Goal: Task Accomplishment & Management: Complete application form

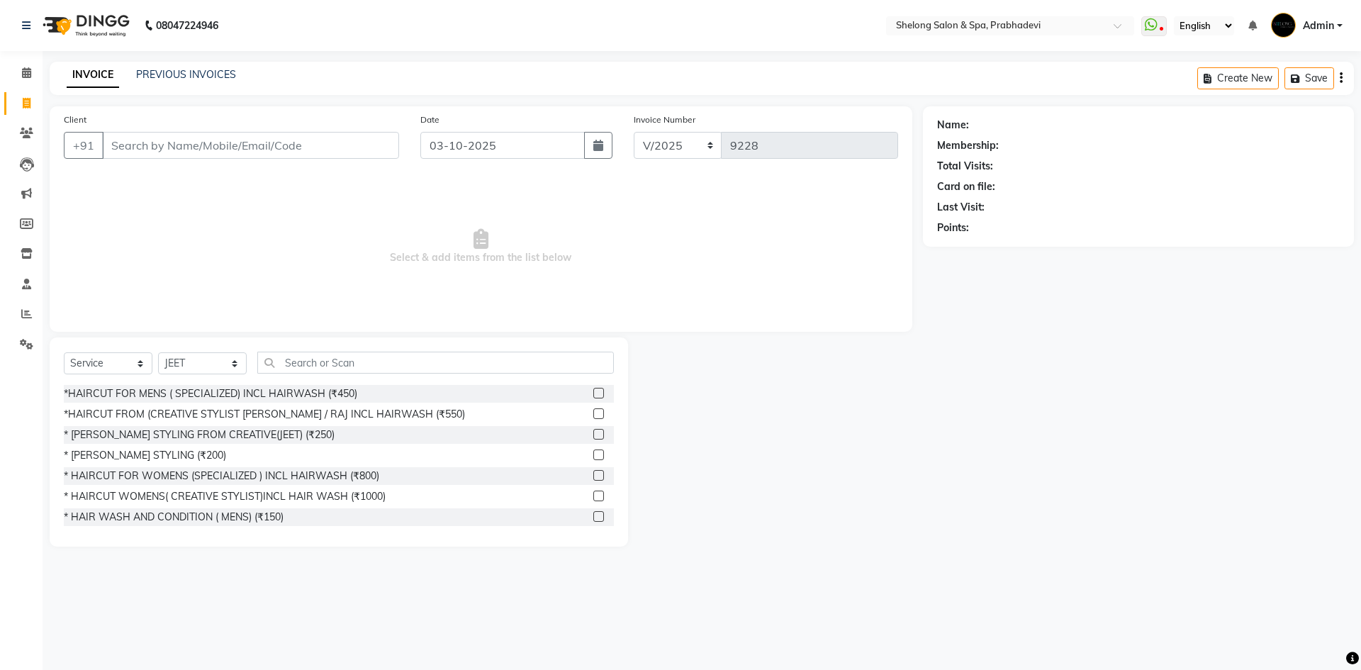
select select "service"
drag, startPoint x: 208, startPoint y: 365, endPoint x: 208, endPoint y: 354, distance: 10.6
click at [208, 358] on select "Select Stylist ( [PERSON_NAME] ) ( [PERSON_NAME] ) [PERSON_NAME] fojdur [PERSON…" at bounding box center [202, 363] width 89 height 22
select select "88528"
click at [158, 352] on select "Select Stylist ( [PERSON_NAME] ) ( [PERSON_NAME] ) [PERSON_NAME] fojdur [PERSON…" at bounding box center [202, 363] width 89 height 22
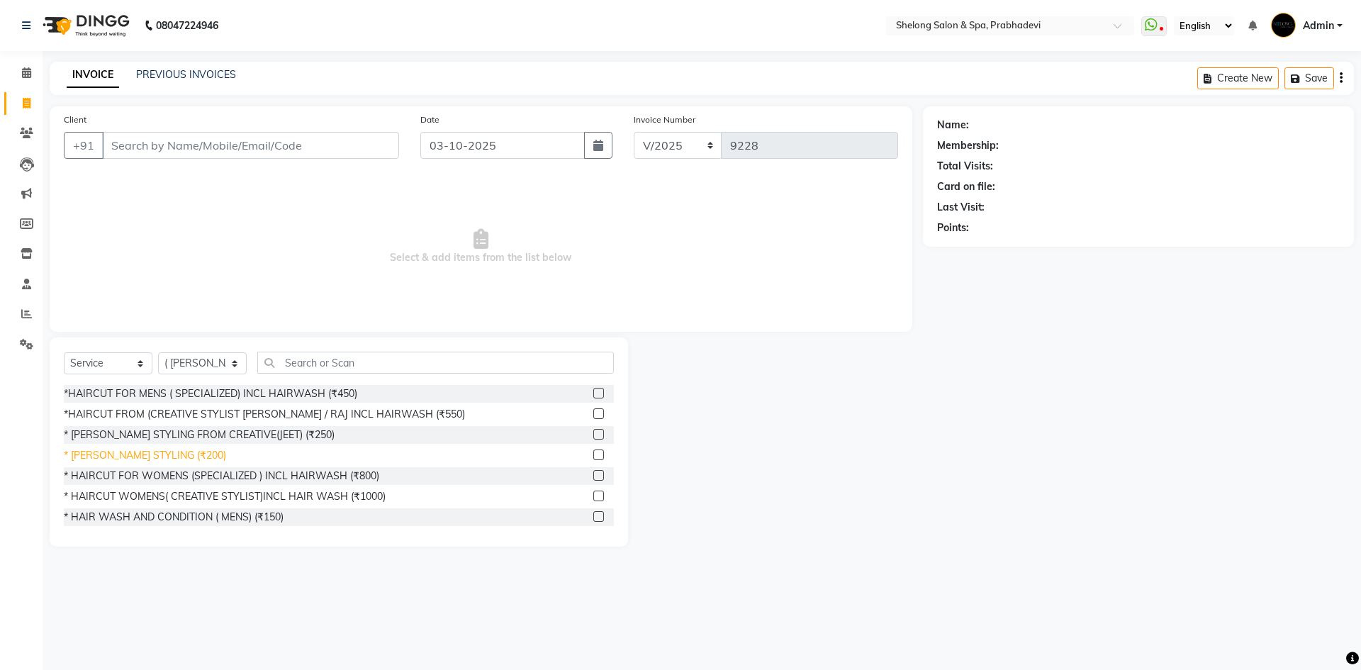
click at [149, 455] on div "* [PERSON_NAME] STYLING (₹200)" at bounding box center [145, 455] width 162 height 15
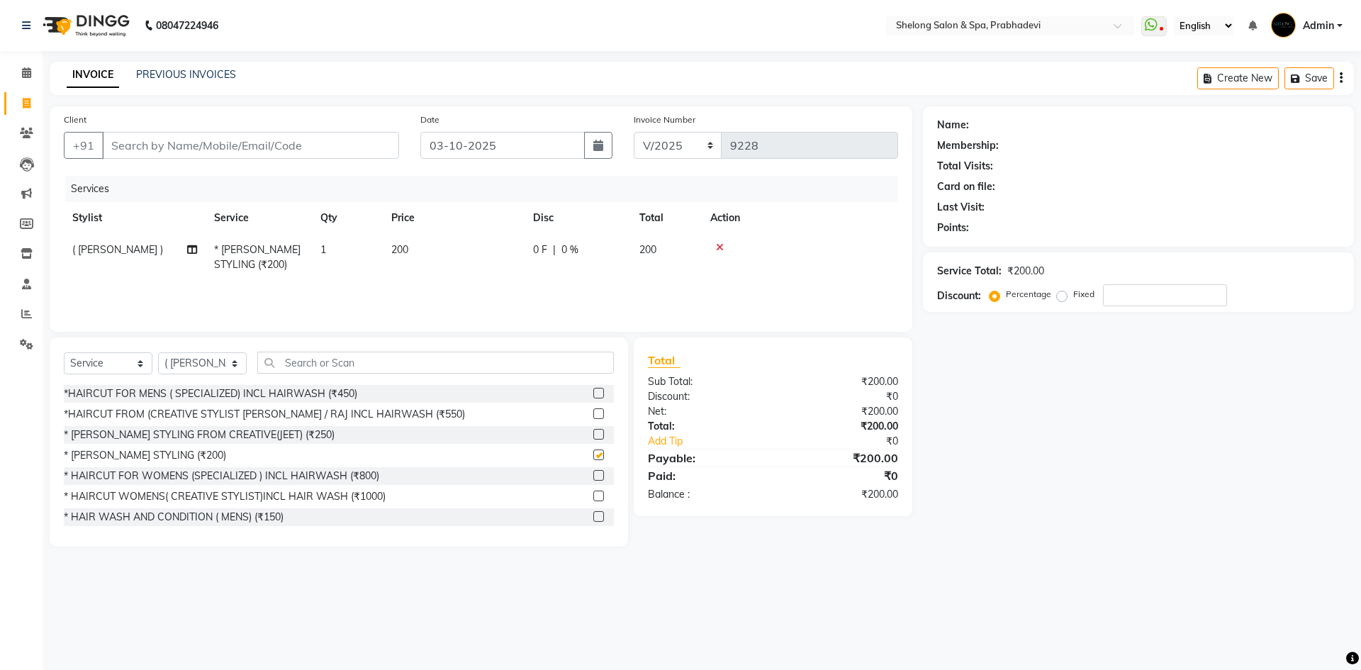
checkbox input "false"
click at [208, 361] on select "Select Stylist ( [PERSON_NAME] ) ( [PERSON_NAME] ) [PERSON_NAME] fojdur [PERSON…" at bounding box center [202, 363] width 89 height 22
select select "24970"
click at [158, 352] on select "Select Stylist ( [PERSON_NAME] ) ( [PERSON_NAME] ) [PERSON_NAME] fojdur [PERSON…" at bounding box center [202, 363] width 89 height 22
click at [221, 393] on div "*HAIRCUT FOR MENS ( SPECIALIZED) INCL HAIRWASH (₹450)" at bounding box center [211, 393] width 294 height 15
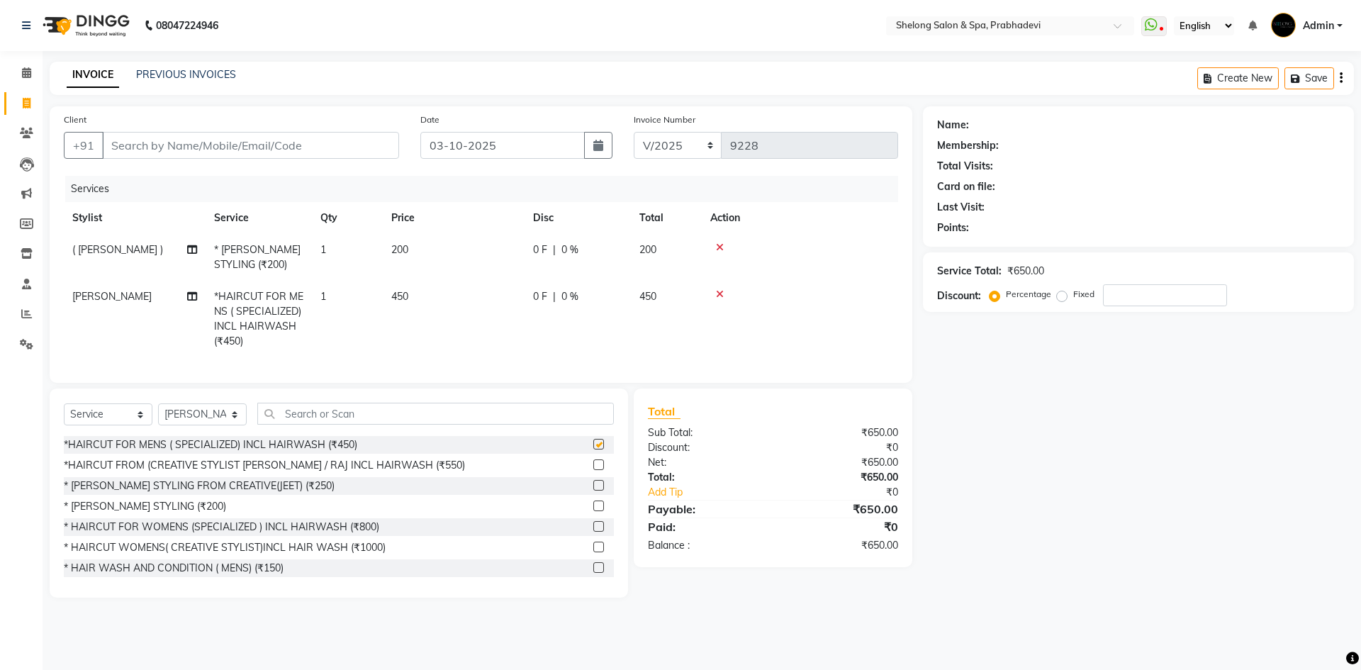
checkbox input "false"
click at [319, 148] on input "Client" at bounding box center [250, 145] width 297 height 27
type input "8"
type input "0"
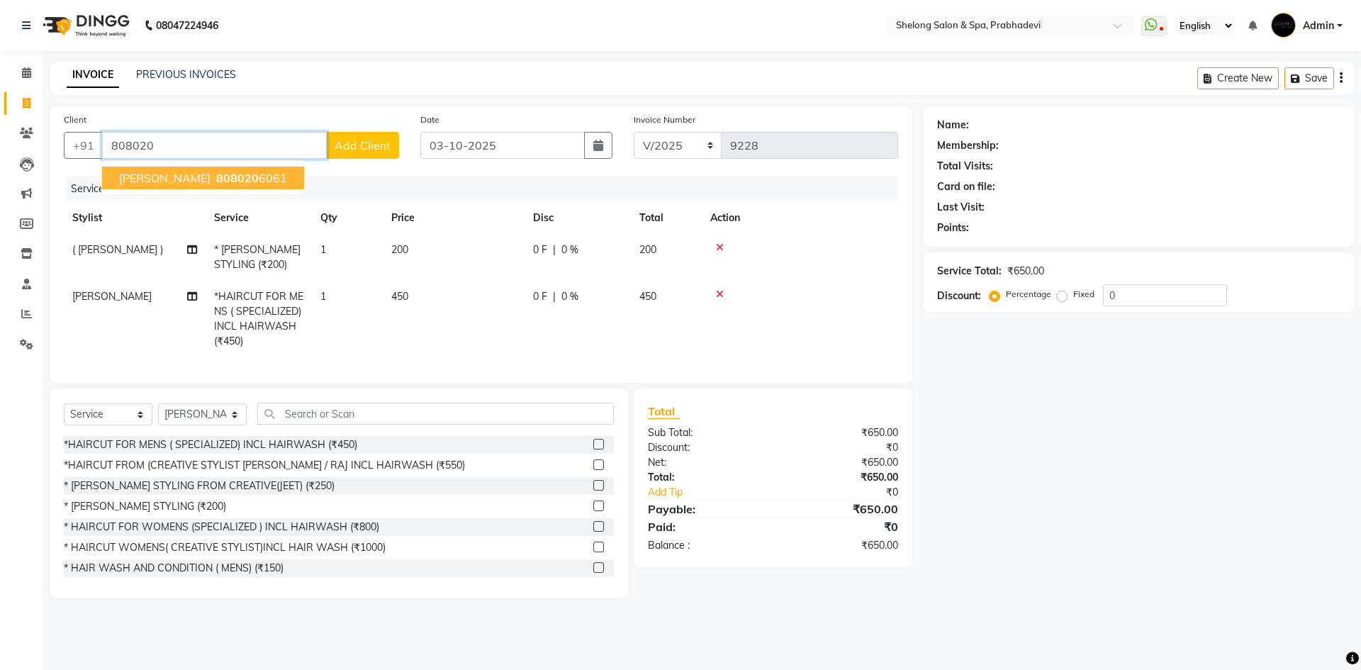
click at [216, 177] on span "808020" at bounding box center [237, 178] width 43 height 14
type input "8080206061"
select select "1: Object"
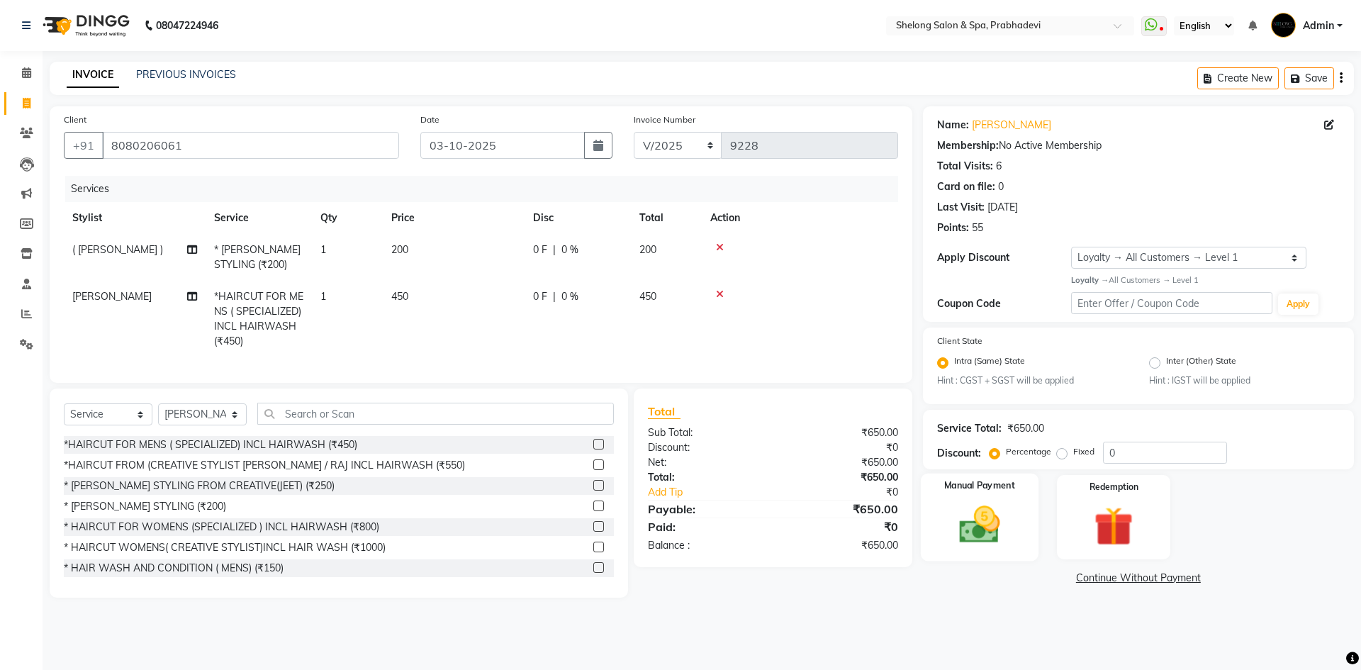
click at [976, 503] on img at bounding box center [979, 524] width 66 height 47
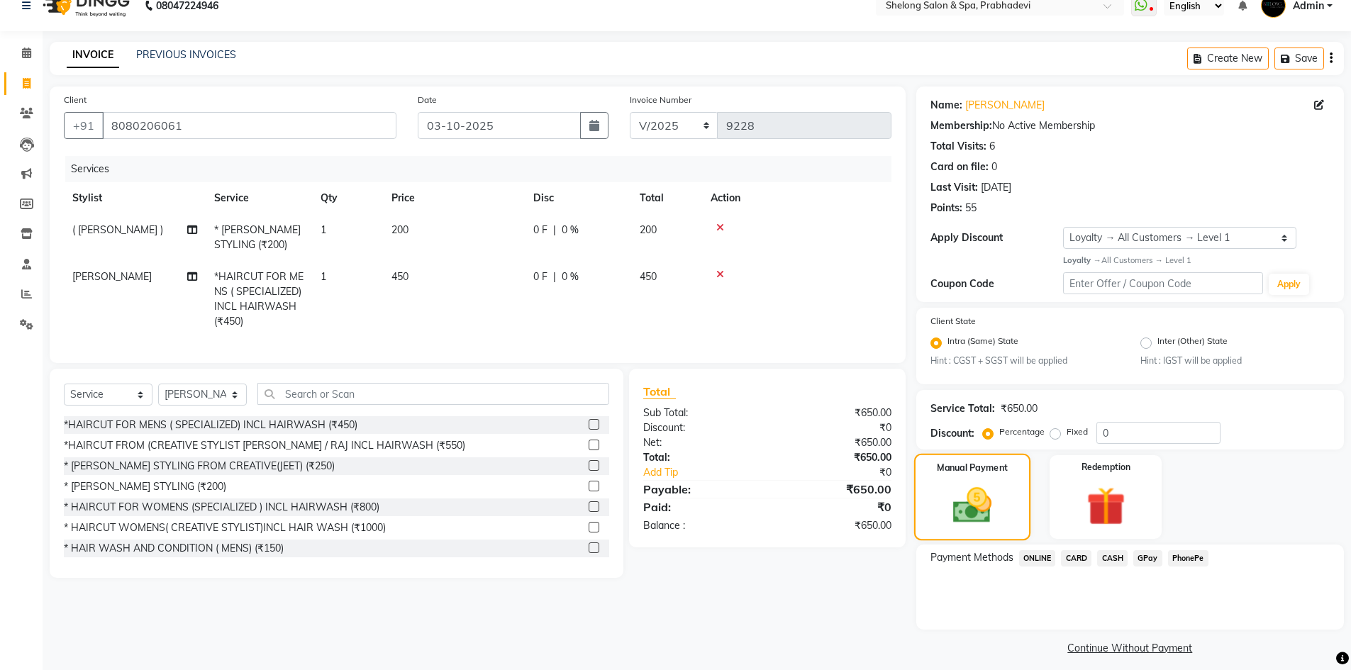
scroll to position [30, 0]
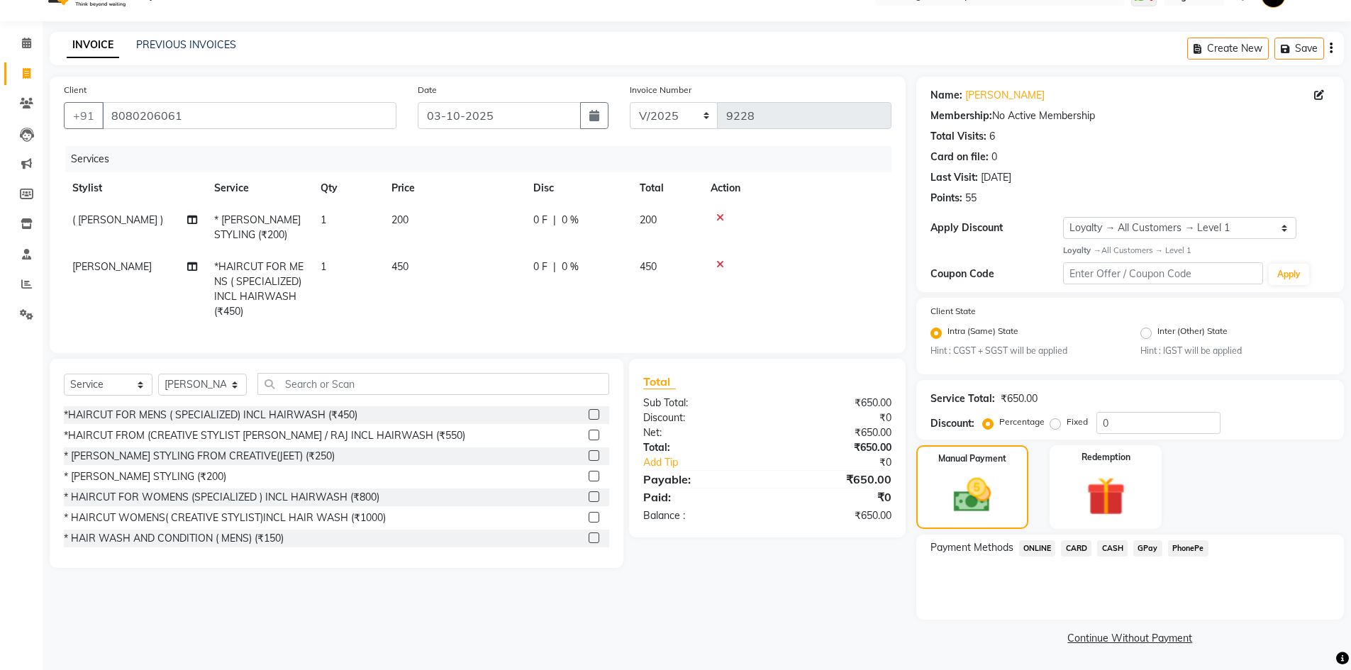
click at [1141, 550] on span "GPay" at bounding box center [1147, 548] width 29 height 16
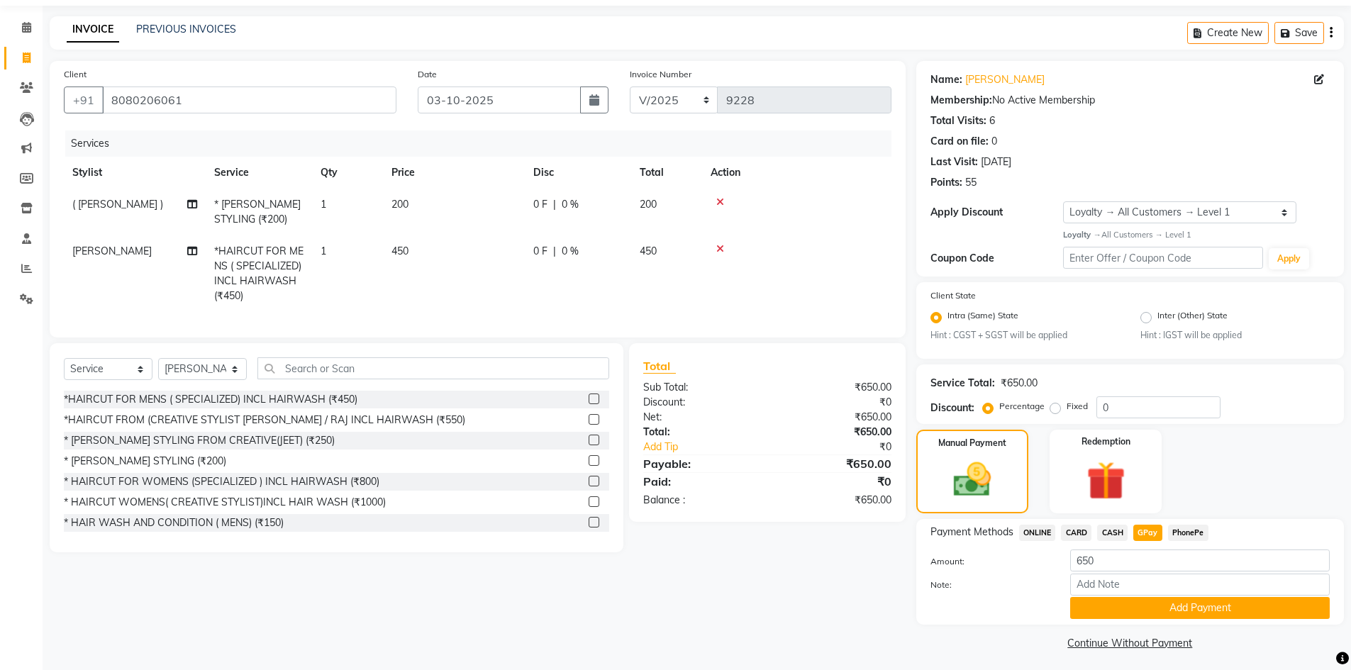
scroll to position [50, 0]
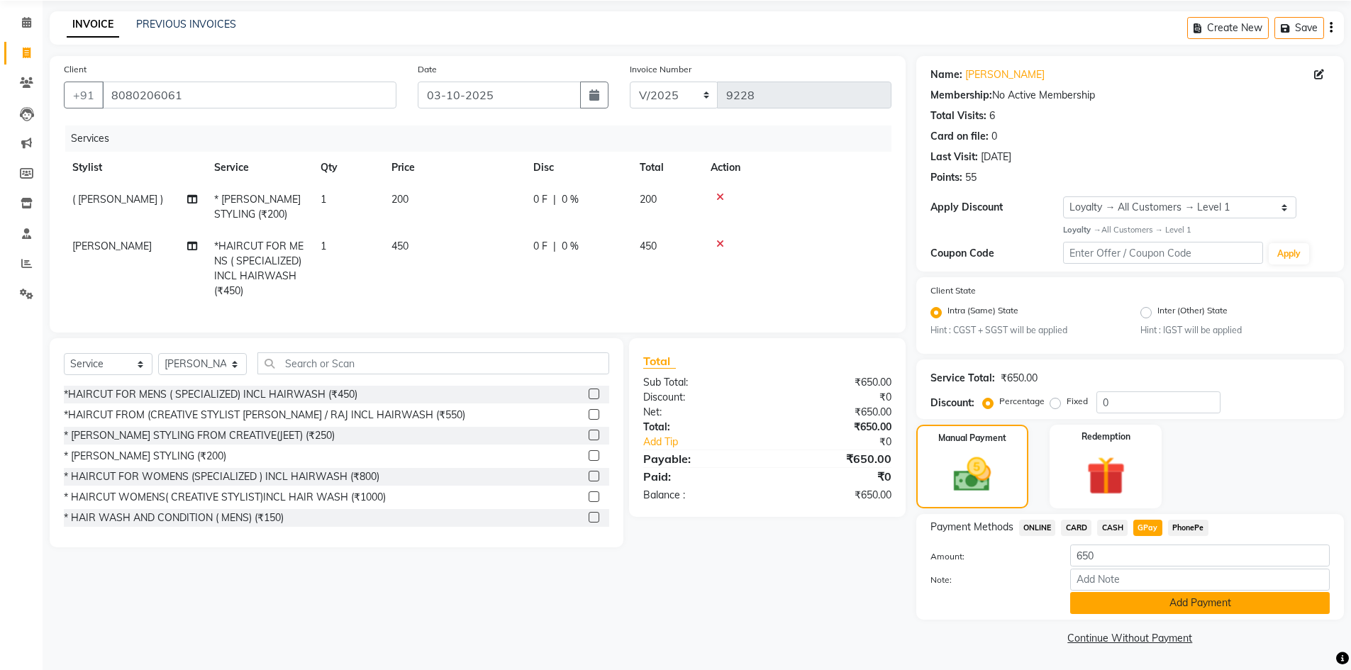
click at [1131, 605] on button "Add Payment" at bounding box center [1199, 603] width 259 height 22
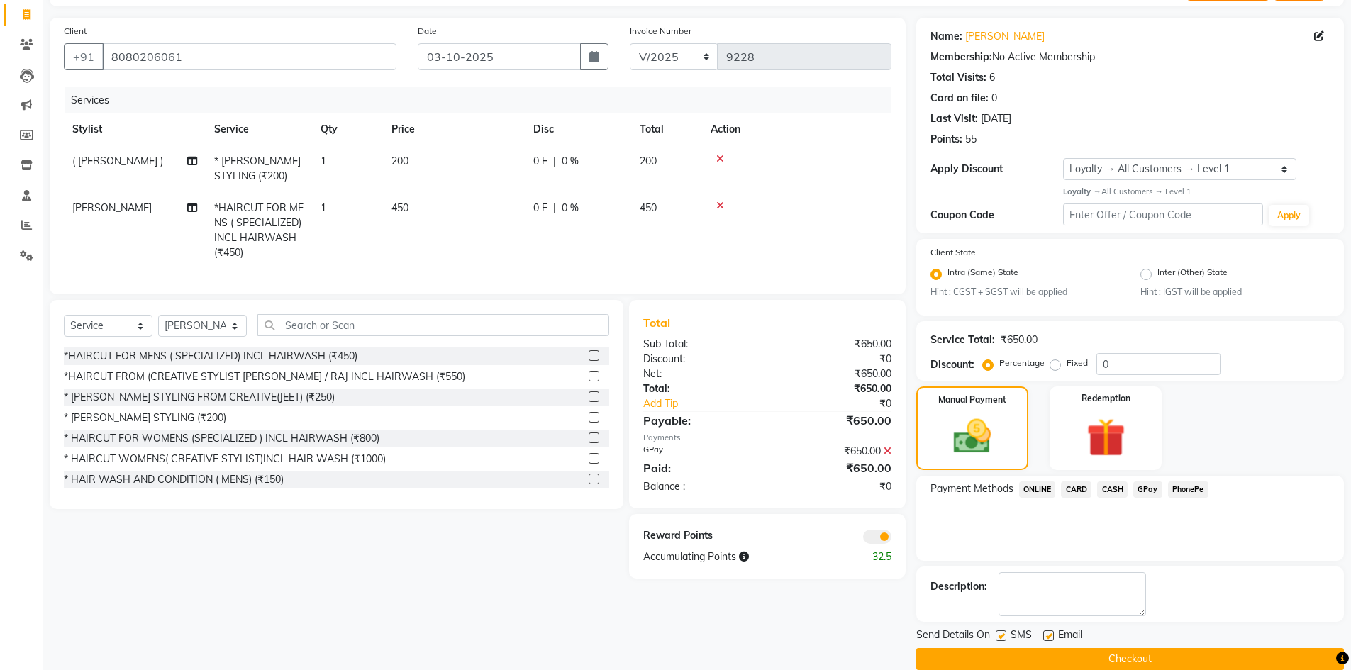
scroll to position [110, 0]
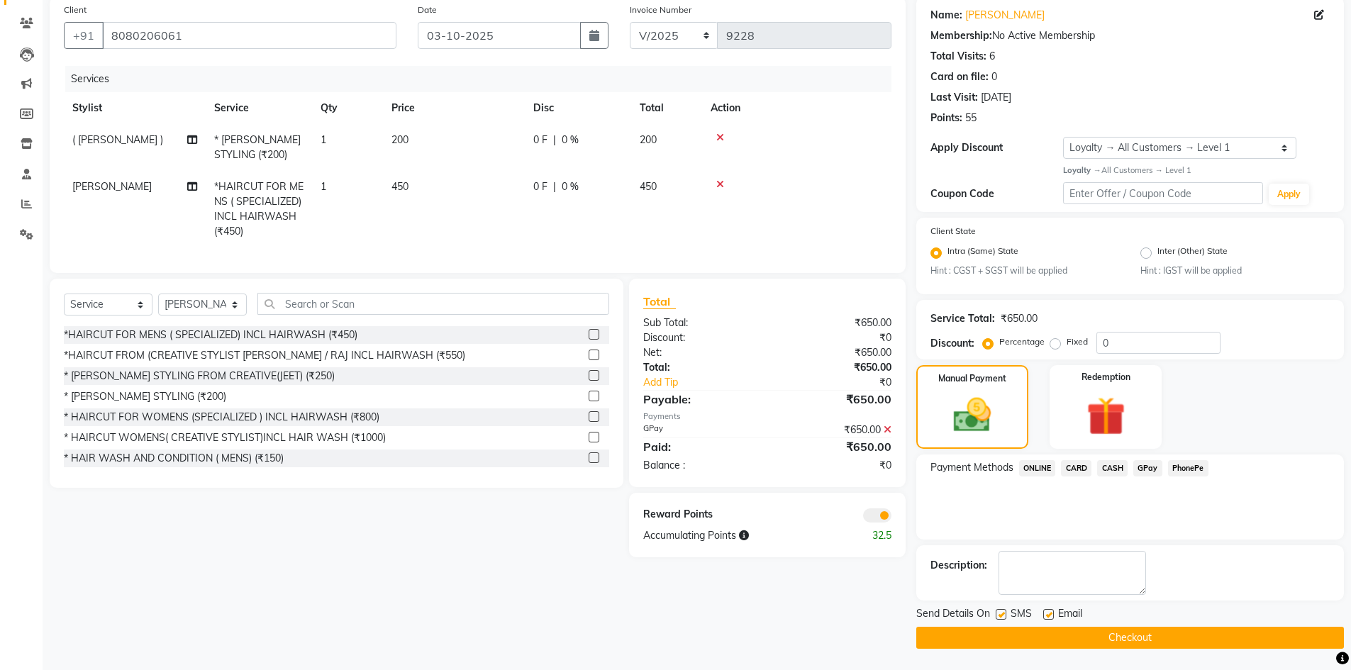
click at [982, 635] on button "Checkout" at bounding box center [1129, 638] width 427 height 22
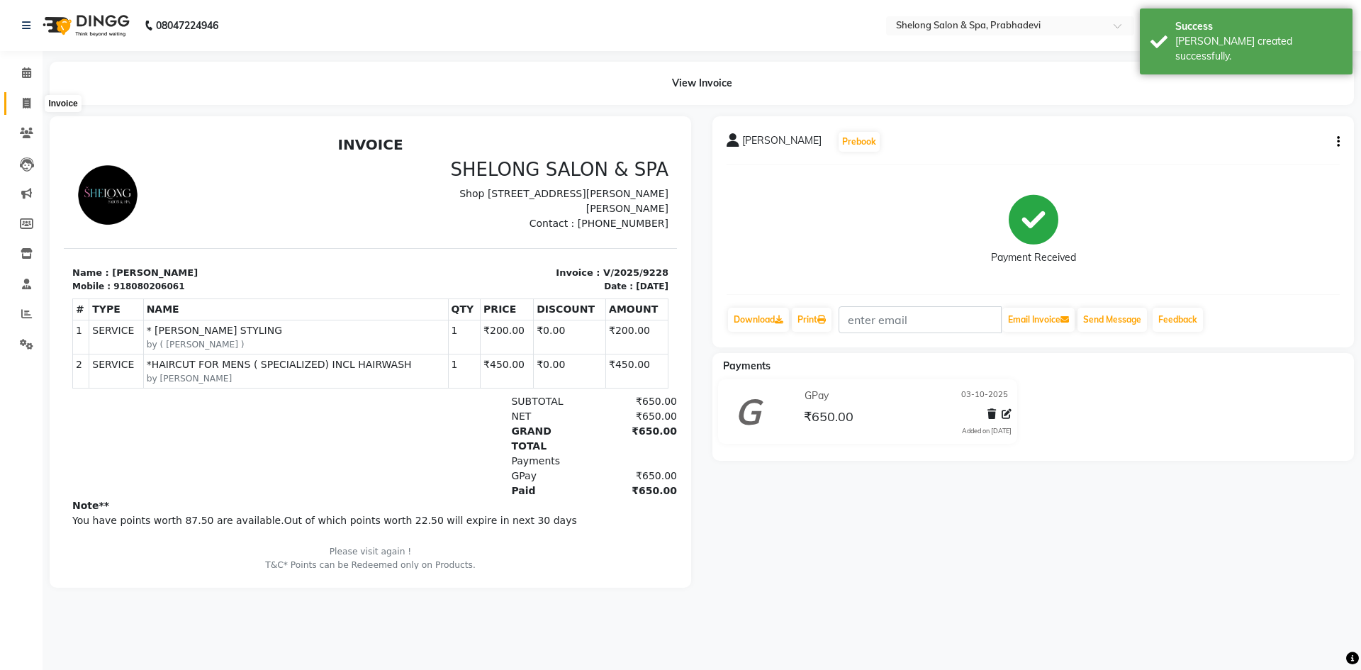
click at [28, 96] on span at bounding box center [26, 104] width 25 height 16
select select "service"
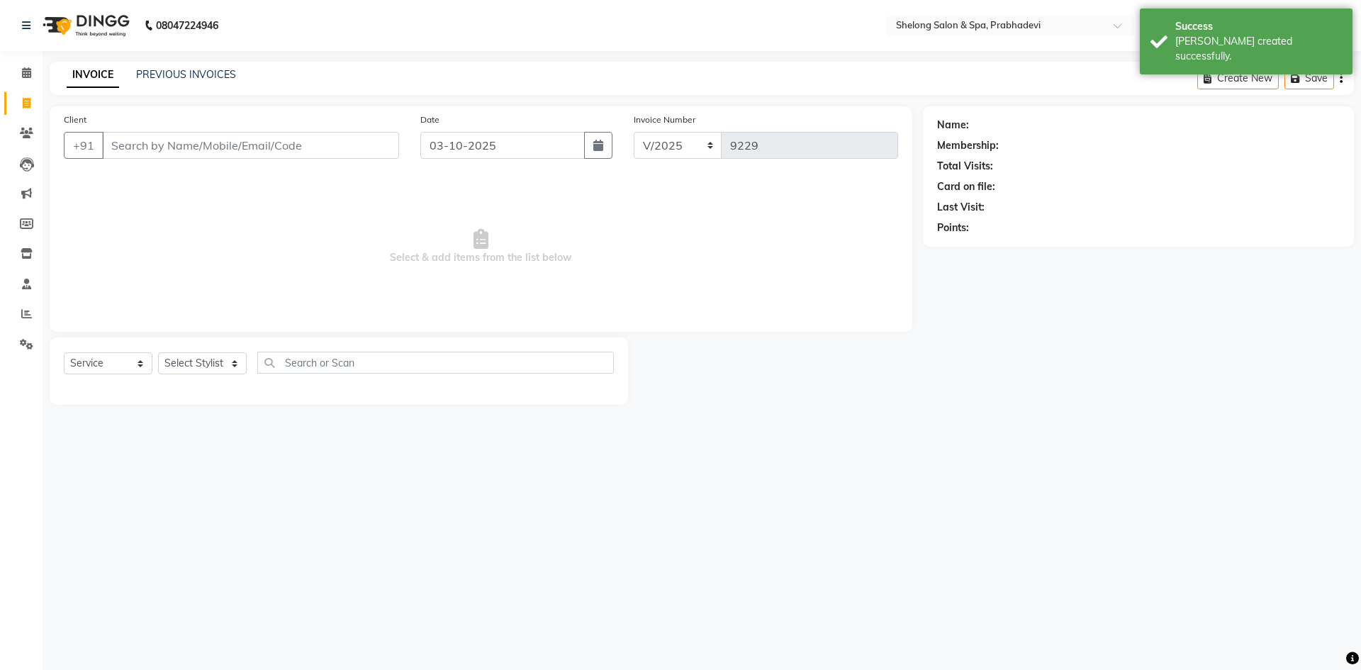
select select "16092"
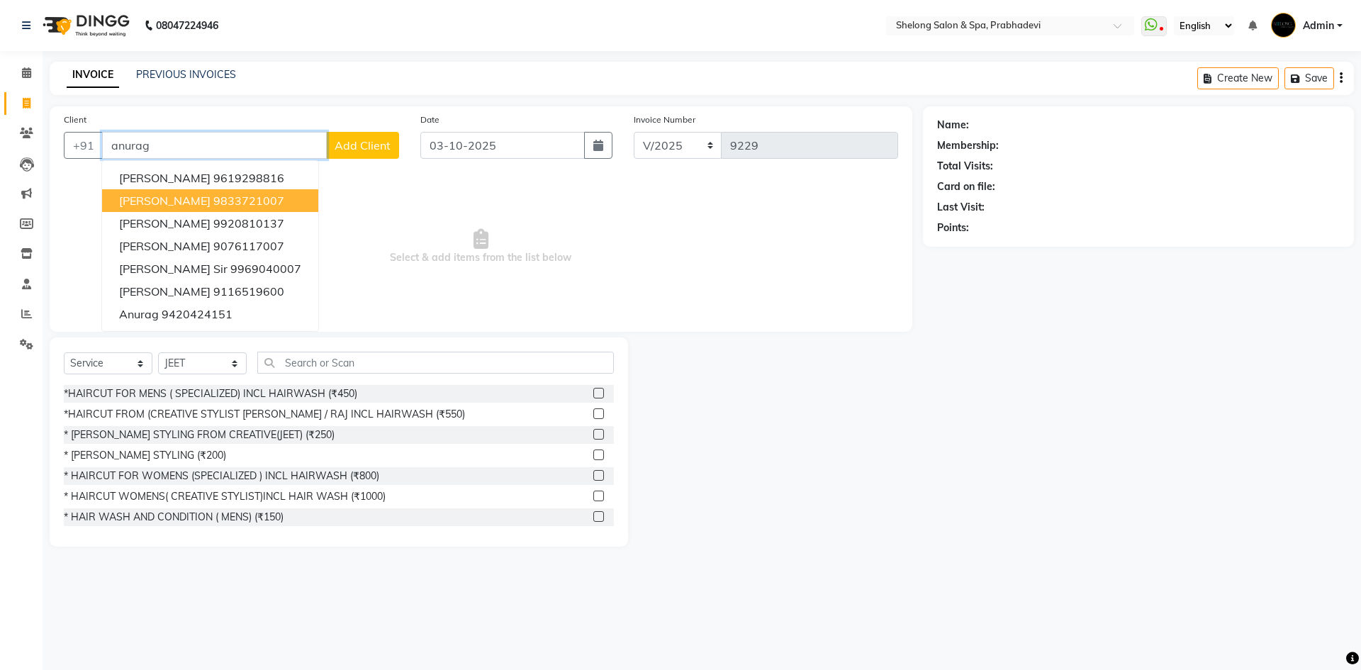
click at [255, 204] on ngb-highlight "9833721007" at bounding box center [248, 201] width 71 height 14
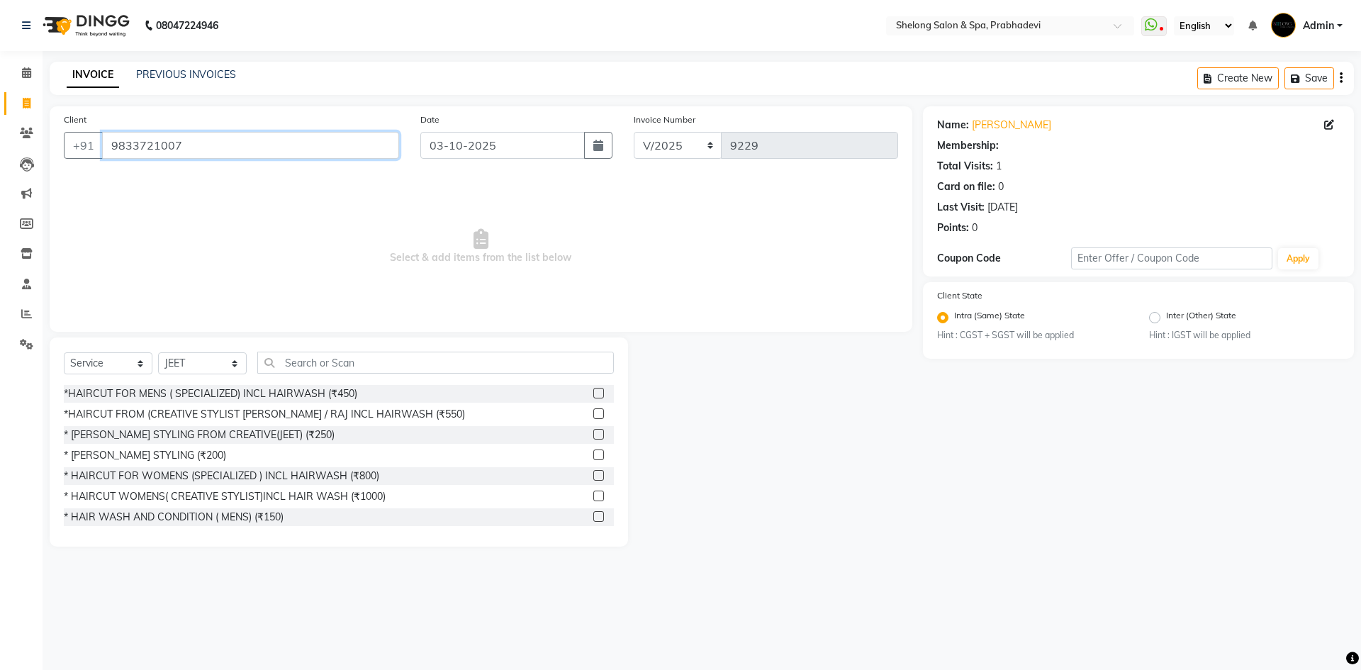
click at [218, 146] on input "9833721007" at bounding box center [250, 145] width 297 height 27
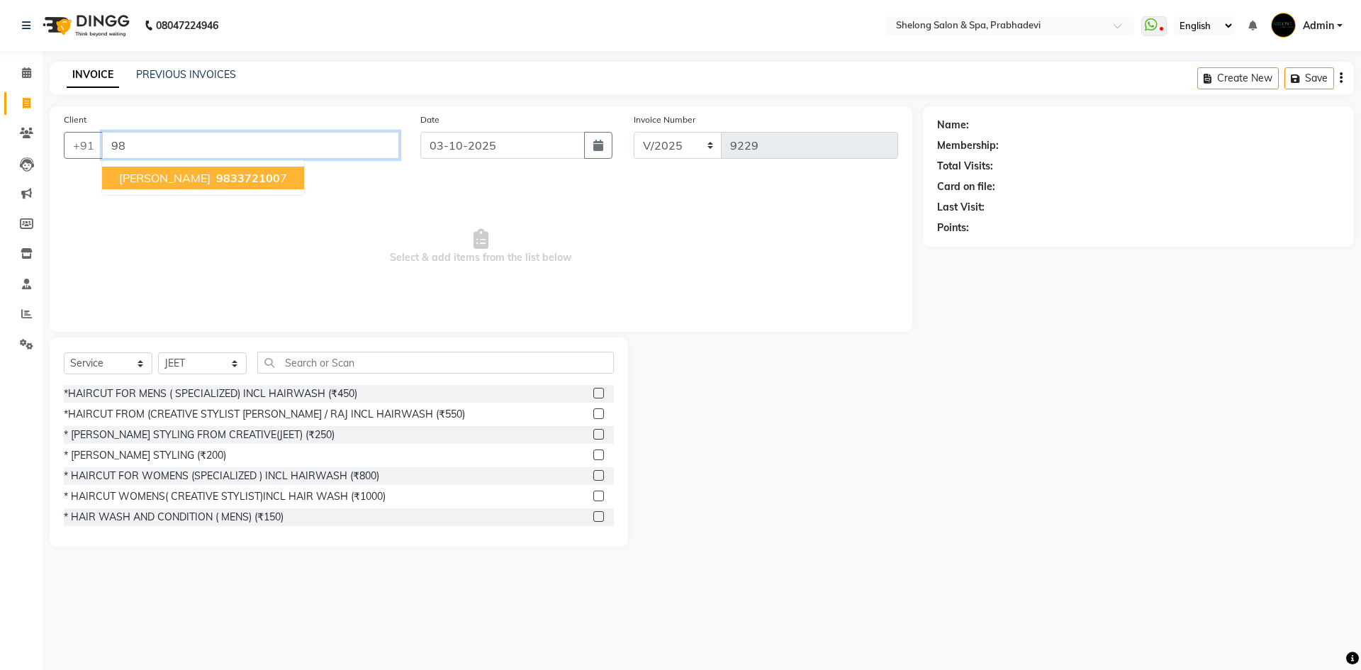
type input "9"
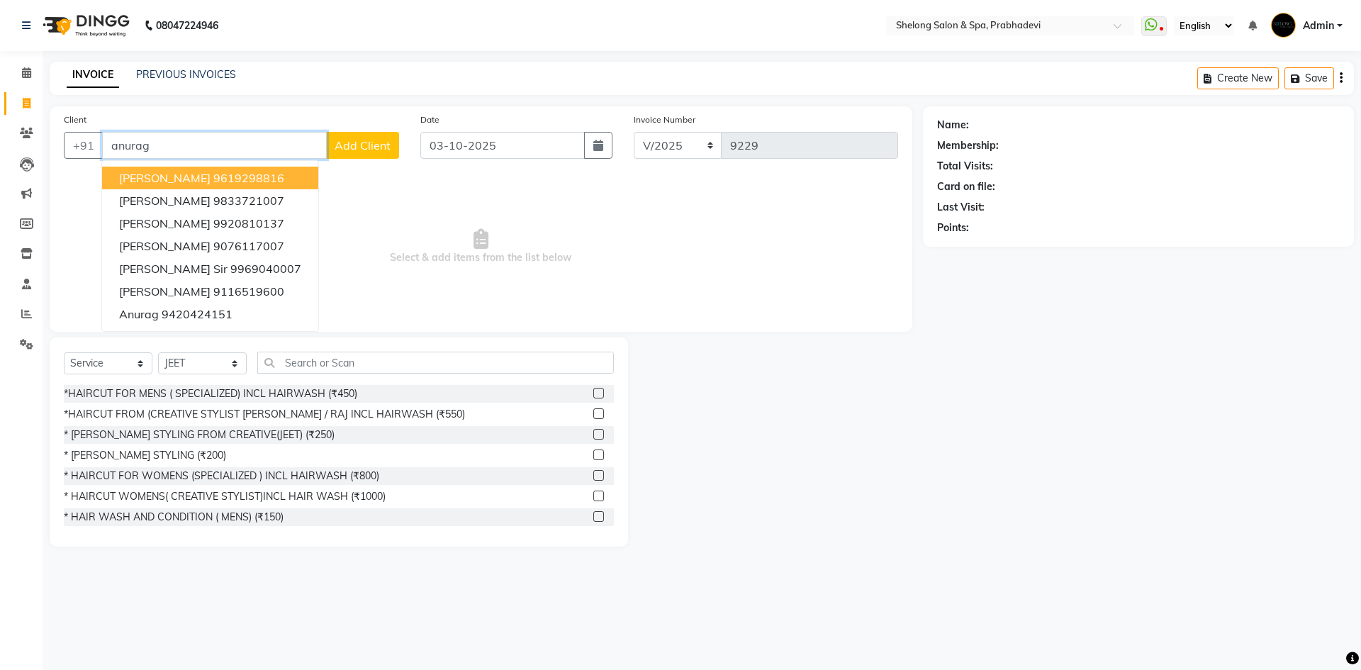
click at [222, 178] on ngb-highlight "9619298816" at bounding box center [248, 178] width 71 height 14
type input "9619298816"
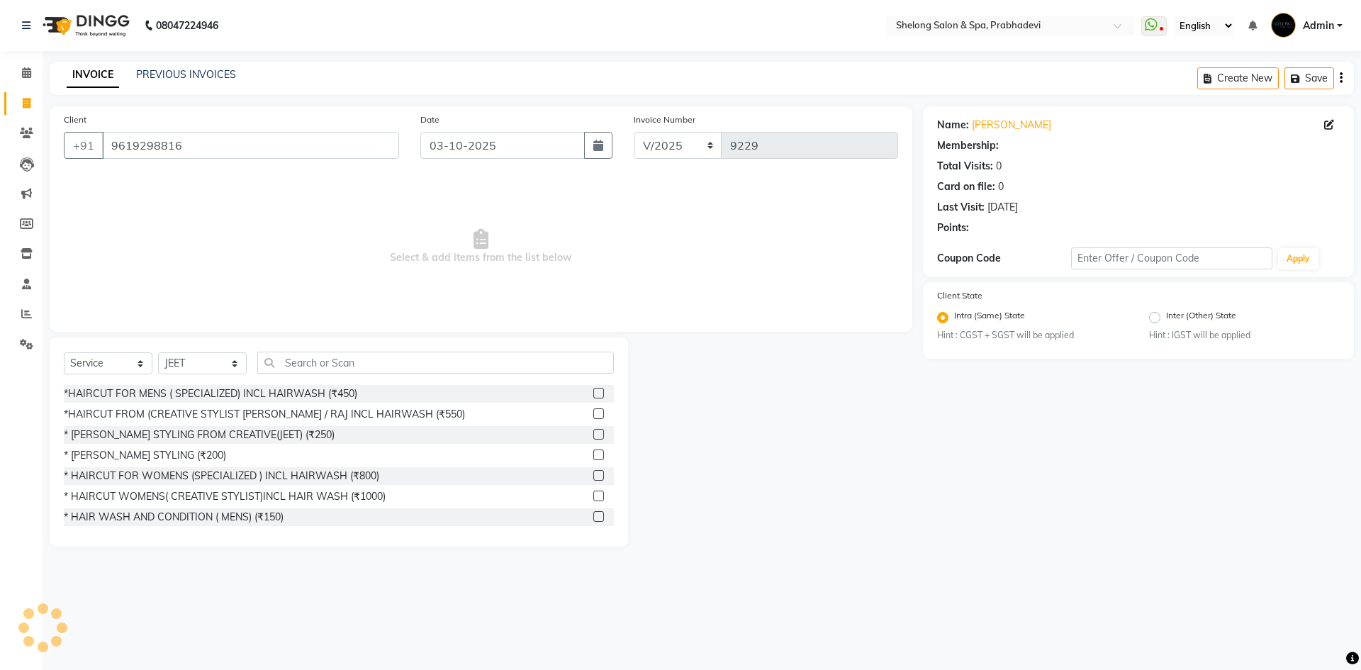
select select "1: Object"
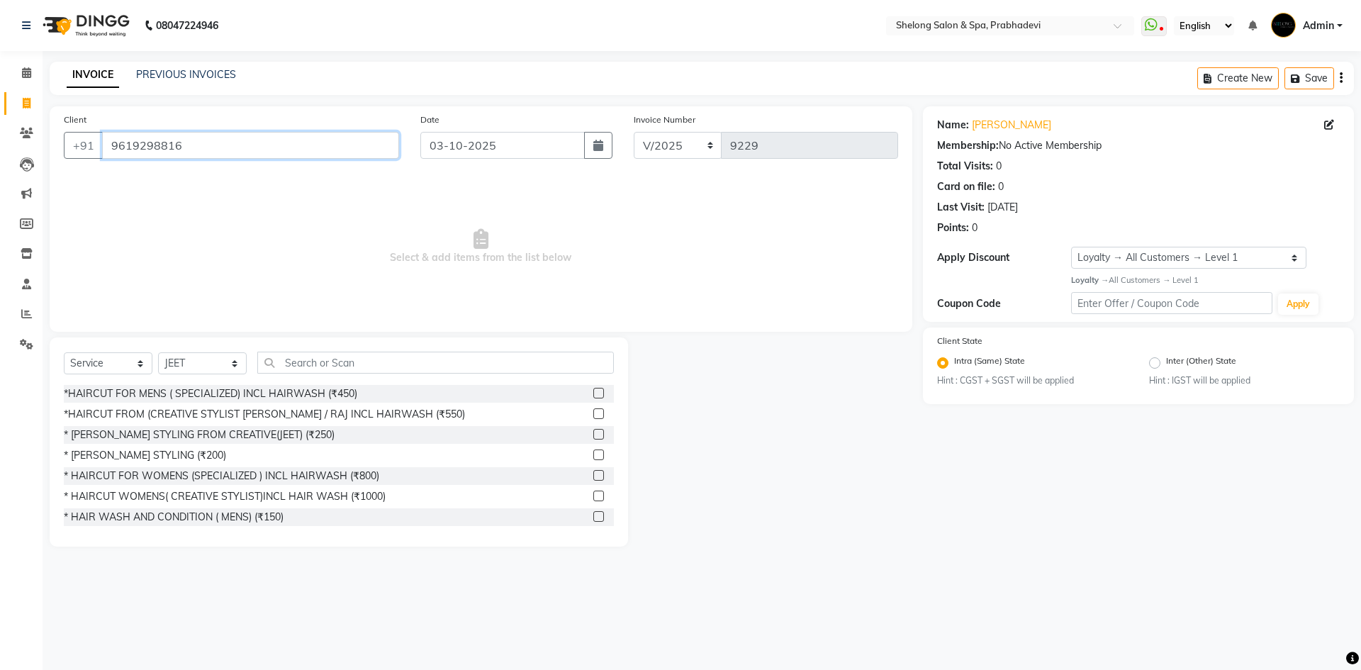
click at [194, 146] on input "9619298816" at bounding box center [250, 145] width 297 height 27
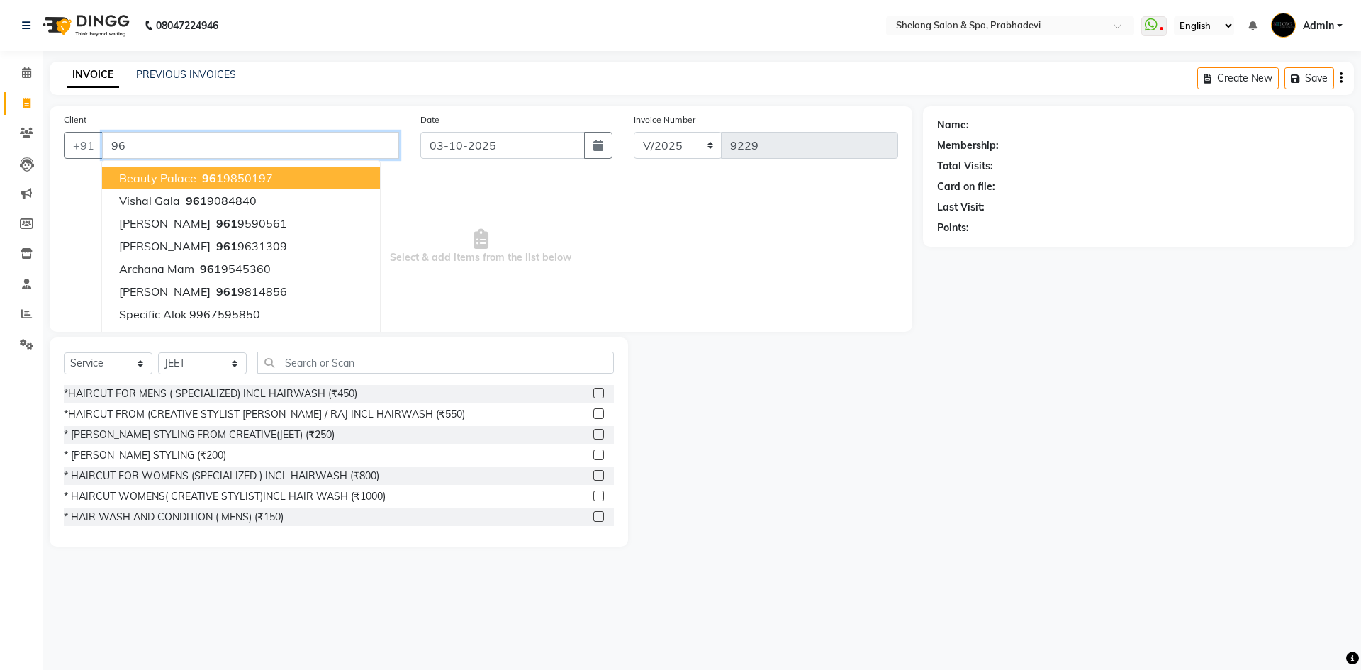
type input "9"
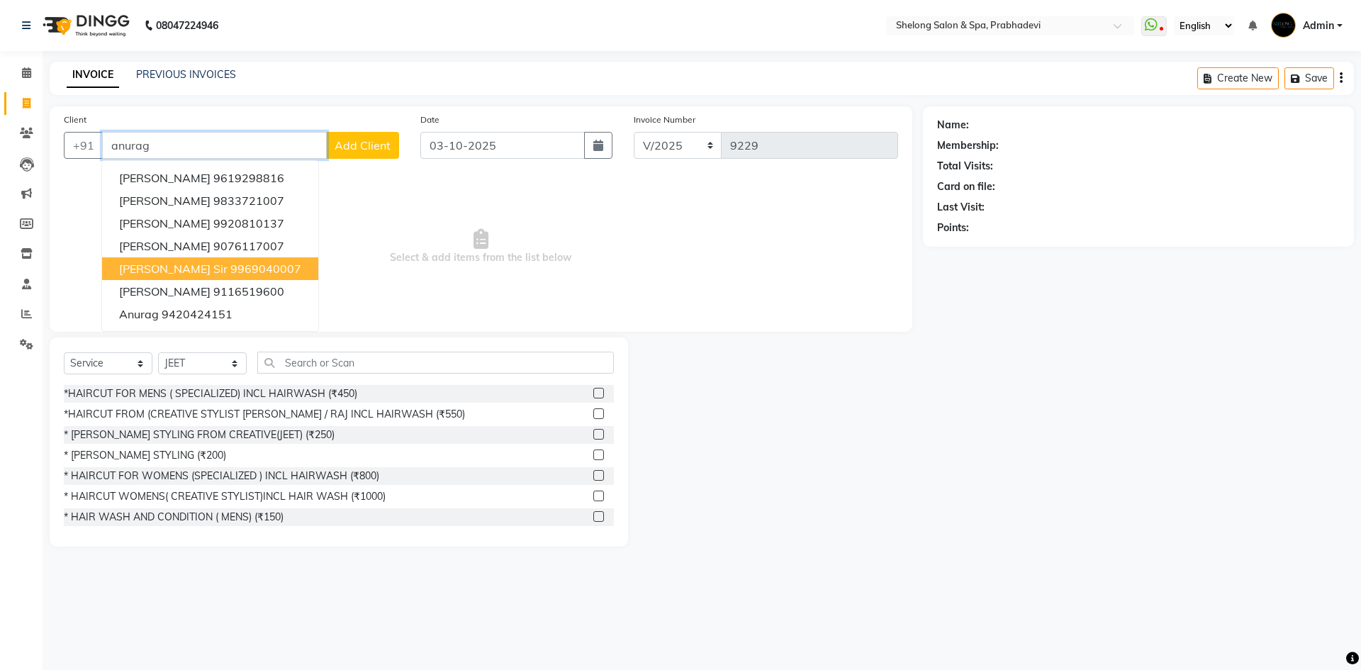
click at [230, 271] on ngb-highlight "9969040007" at bounding box center [265, 269] width 71 height 14
type input "9969040007"
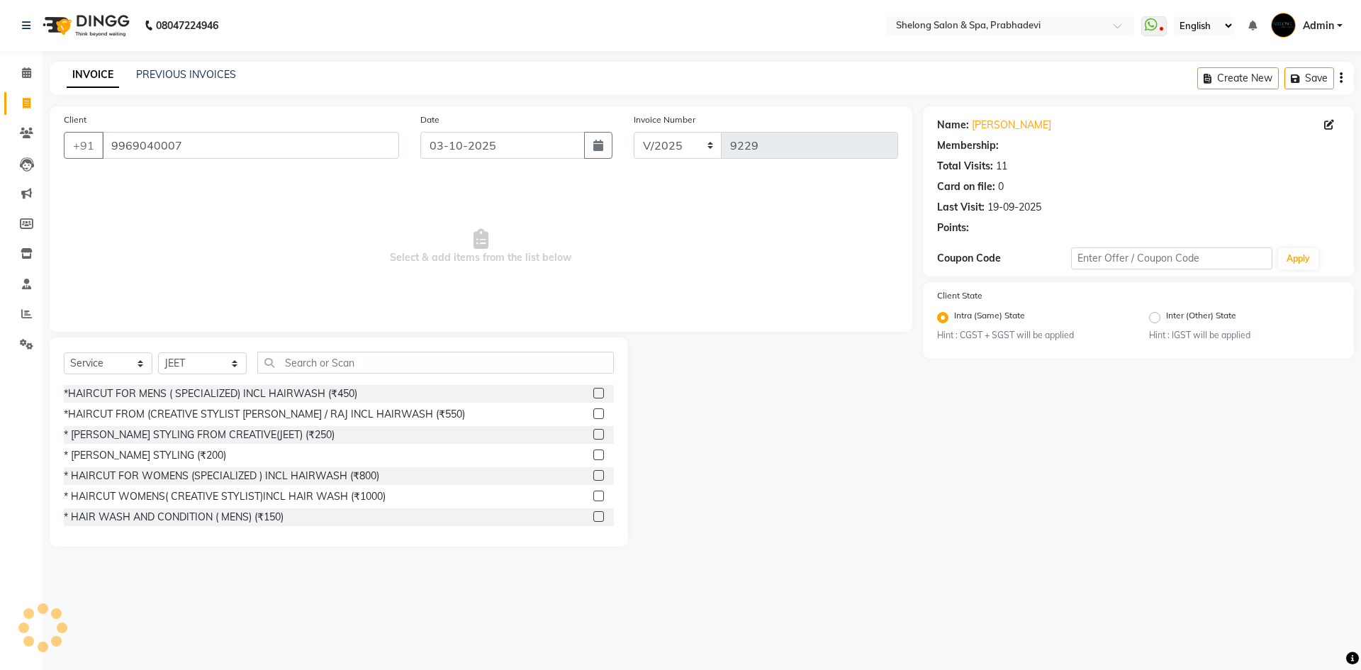
select select "2: Object"
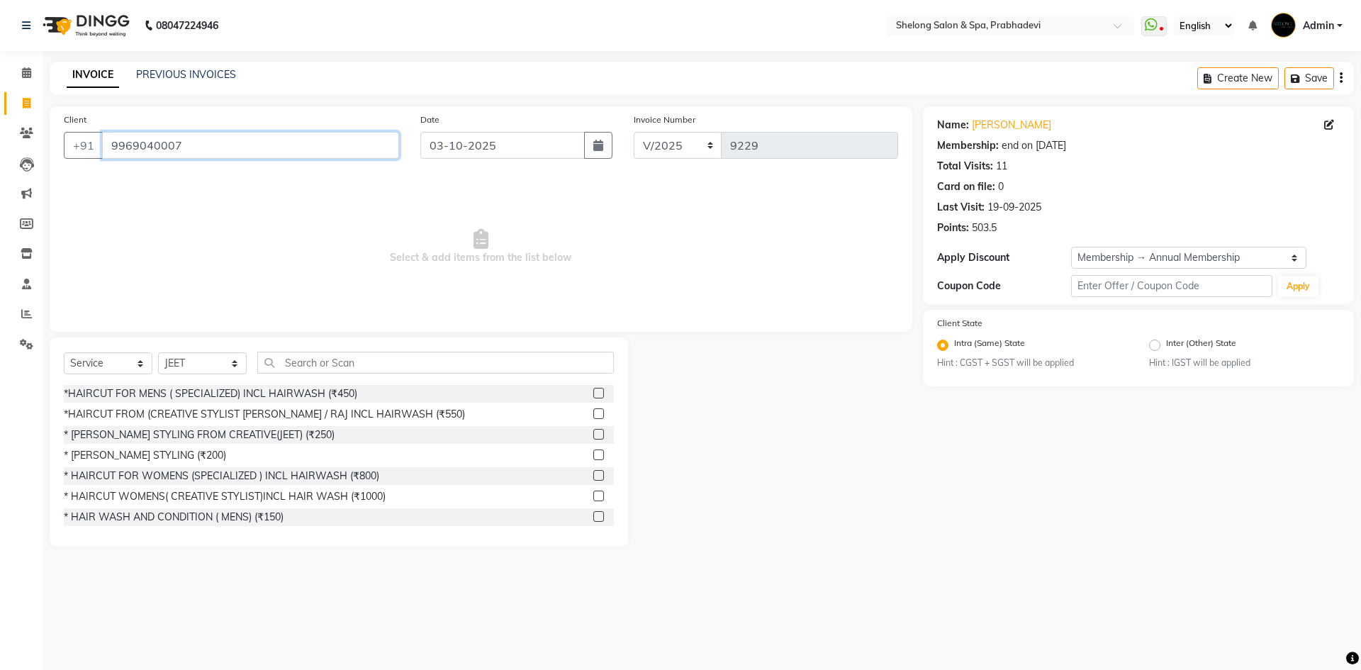
click at [210, 152] on input "9969040007" at bounding box center [250, 145] width 297 height 27
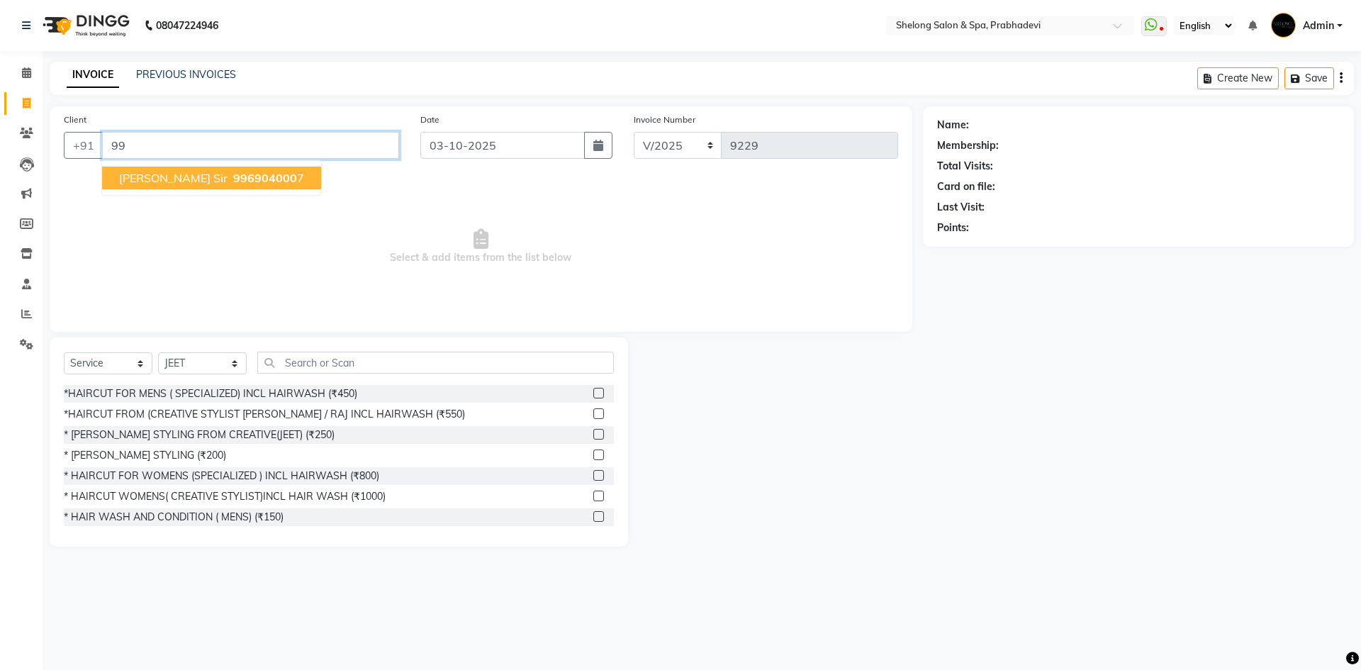
type input "9"
click at [251, 244] on span "Select & add items from the list below" at bounding box center [481, 247] width 834 height 142
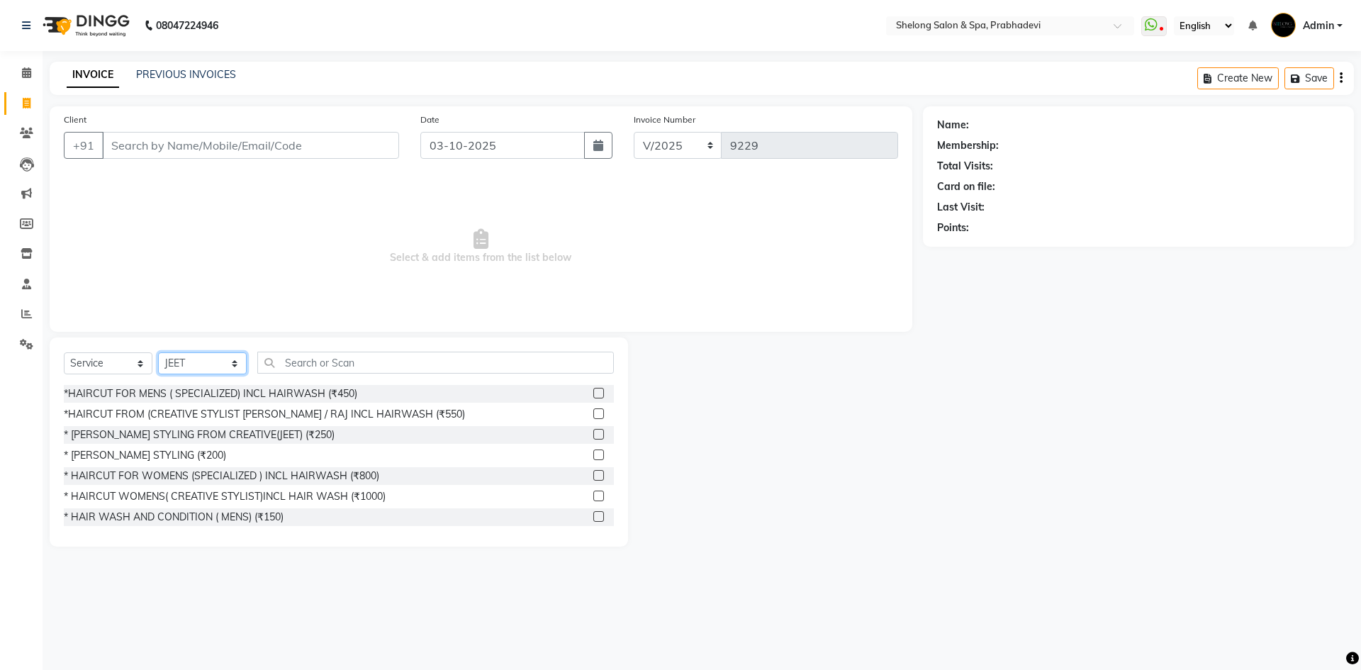
click at [189, 372] on select "Select Stylist ( [PERSON_NAME] ) ( [PERSON_NAME] ) [PERSON_NAME] fojdur [PERSON…" at bounding box center [202, 363] width 89 height 22
select select "24970"
click at [158, 352] on select "Select Stylist ( [PERSON_NAME] ) ( [PERSON_NAME] ) [PERSON_NAME] fojdur [PERSON…" at bounding box center [202, 363] width 89 height 22
click at [213, 392] on div "*HAIRCUT FOR MENS ( SPECIALIZED) INCL HAIRWASH (₹450)" at bounding box center [211, 393] width 294 height 15
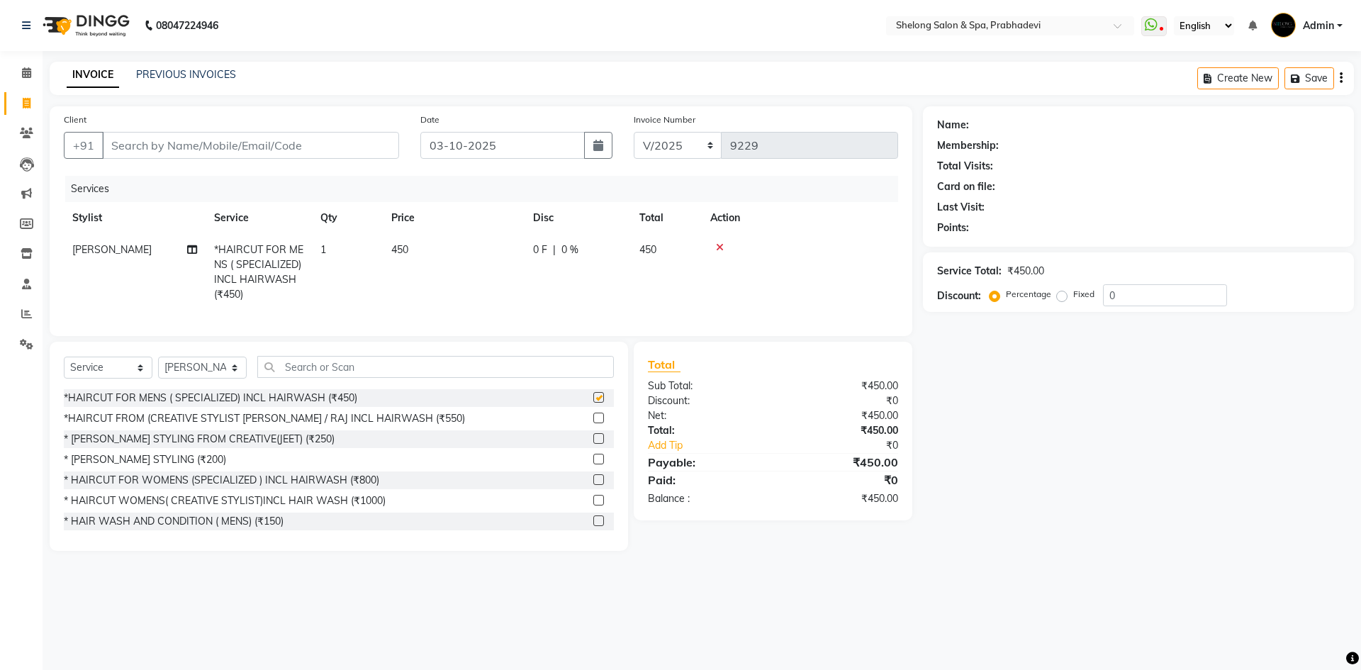
checkbox input "false"
click at [196, 369] on select "Select Stylist ( [PERSON_NAME] ) ( [PERSON_NAME] ) [PERSON_NAME] fojdur [PERSON…" at bounding box center [202, 368] width 89 height 22
select select "47990"
click at [158, 367] on select "Select Stylist ( [PERSON_NAME] ) ( [PERSON_NAME] ) [PERSON_NAME] fojdur [PERSON…" at bounding box center [202, 368] width 89 height 22
click at [157, 467] on div "* [PERSON_NAME] STYLING (₹200)" at bounding box center [145, 459] width 162 height 15
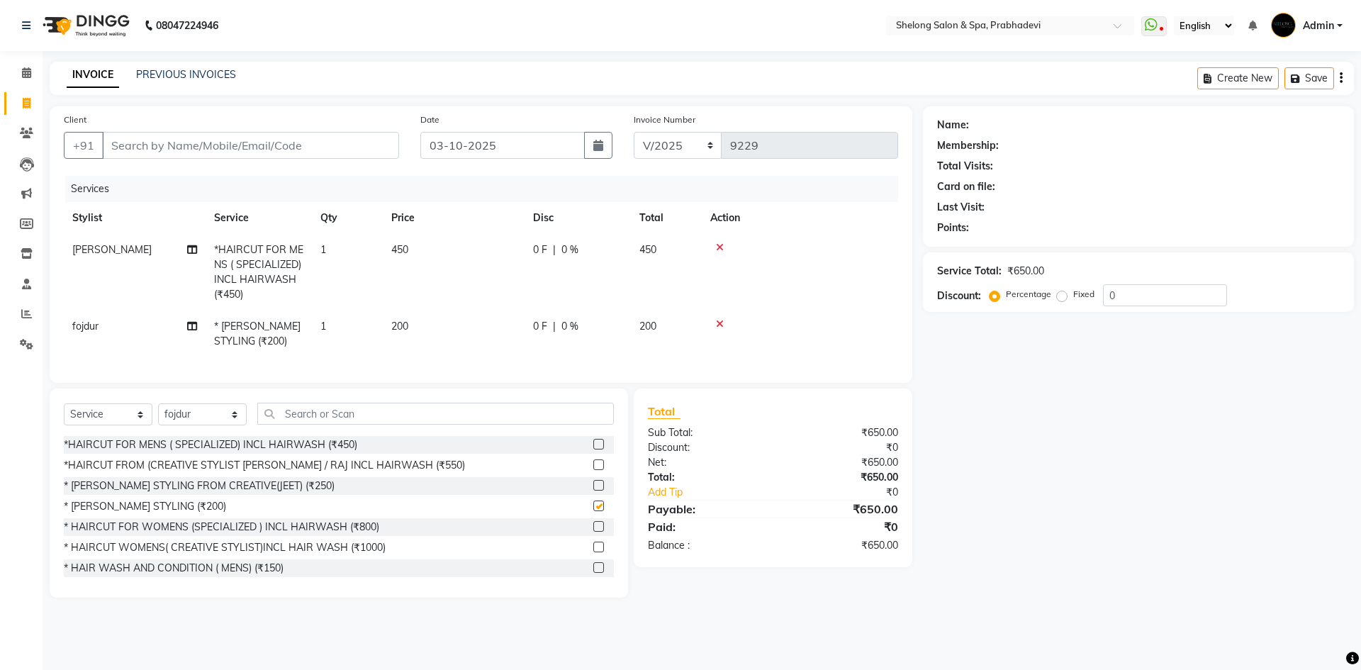
checkbox input "false"
click at [325, 142] on input "Client" at bounding box center [250, 145] width 297 height 27
type input "9"
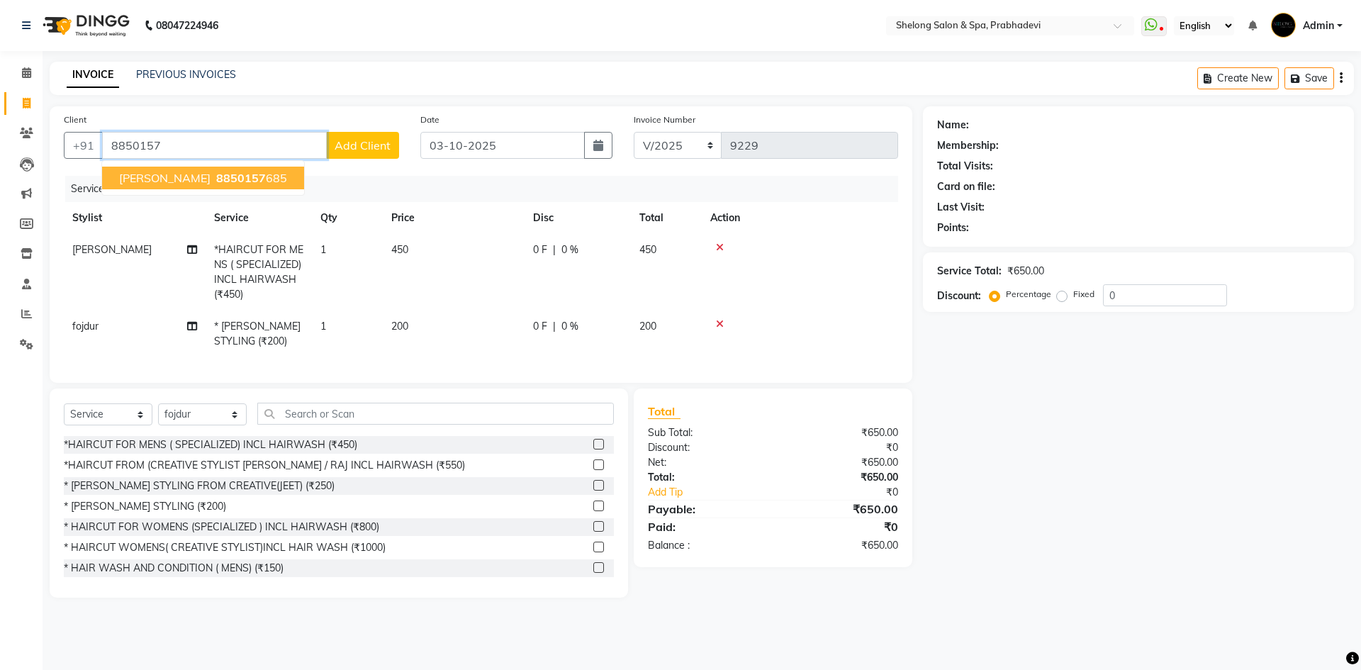
click at [227, 180] on span "8850157" at bounding box center [241, 178] width 50 height 14
type input "8850157685"
select select "1: Object"
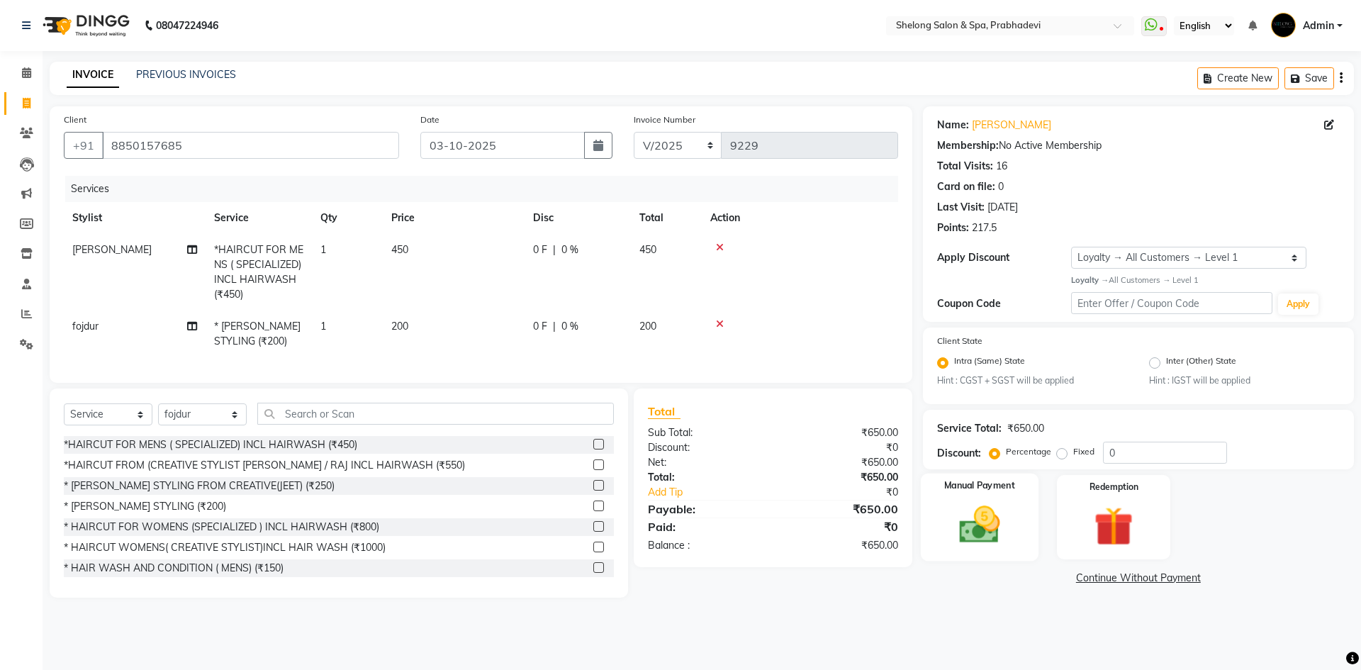
click at [968, 496] on div "Manual Payment" at bounding box center [979, 517] width 118 height 87
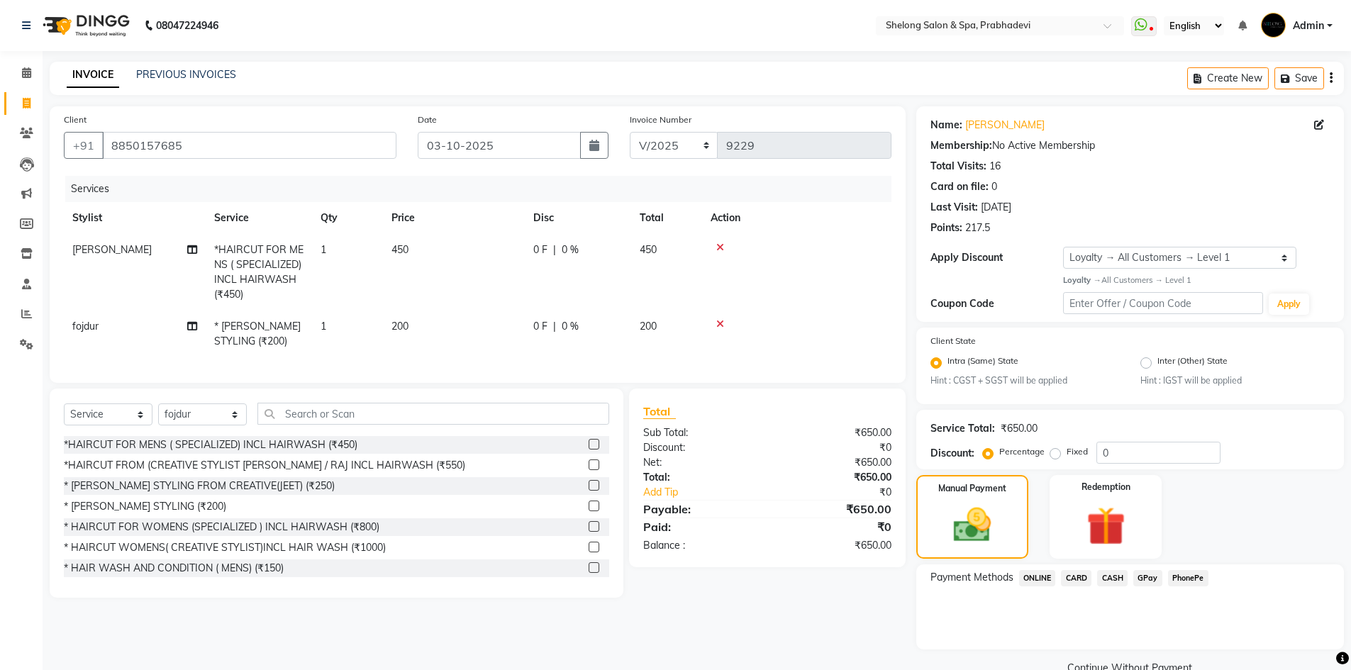
click at [1116, 579] on span "CASH" at bounding box center [1112, 578] width 30 height 16
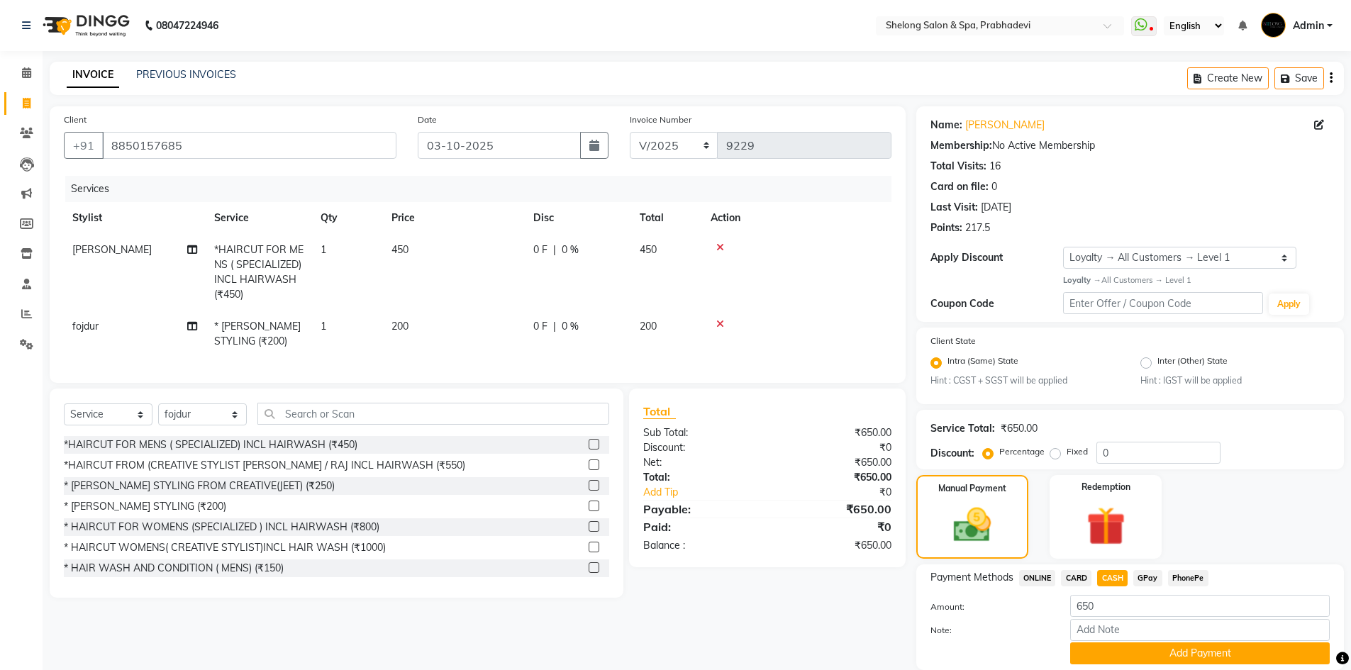
drag, startPoint x: 1116, startPoint y: 591, endPoint x: 1098, endPoint y: 613, distance: 28.2
click at [1115, 591] on div "Payment Methods ONLINE CARD CASH GPay PhonePe Amount: 650 Note: Add Payment" at bounding box center [1129, 617] width 399 height 94
click at [1098, 608] on input "650" at bounding box center [1199, 606] width 259 height 22
type input "6"
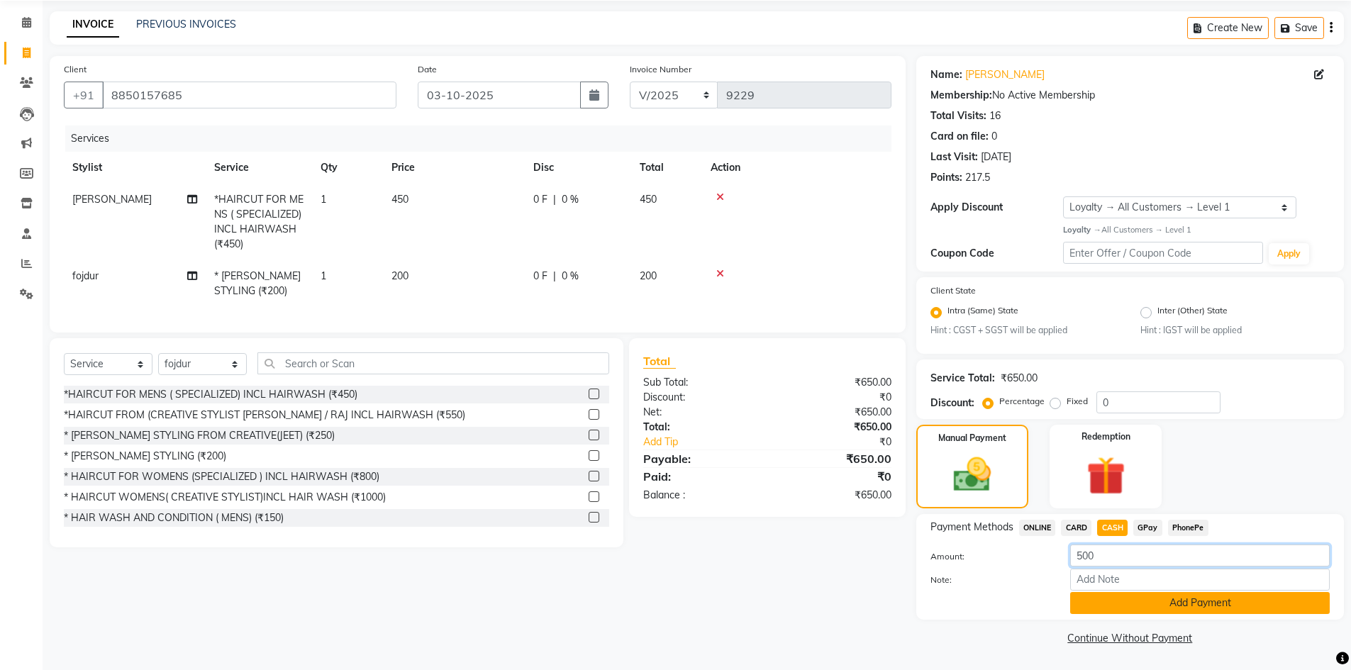
type input "500"
click at [1131, 613] on button "Add Payment" at bounding box center [1199, 603] width 259 height 22
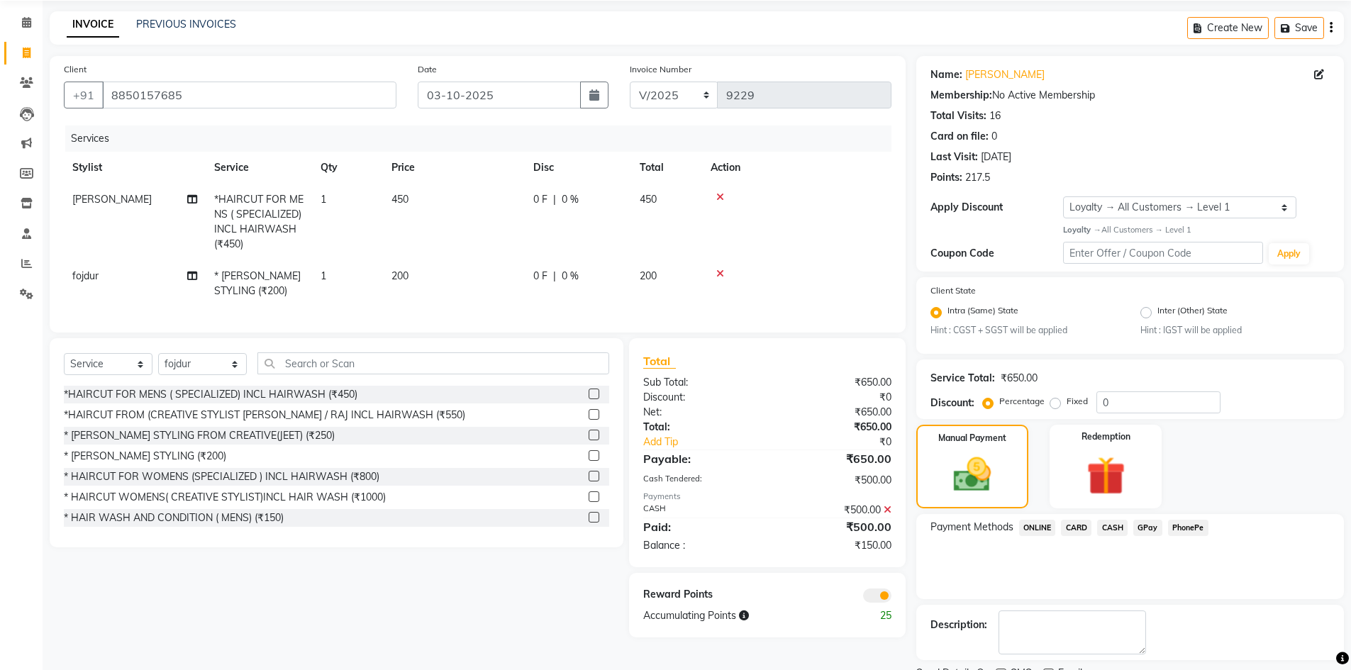
click at [1151, 526] on span "GPay" at bounding box center [1147, 528] width 29 height 16
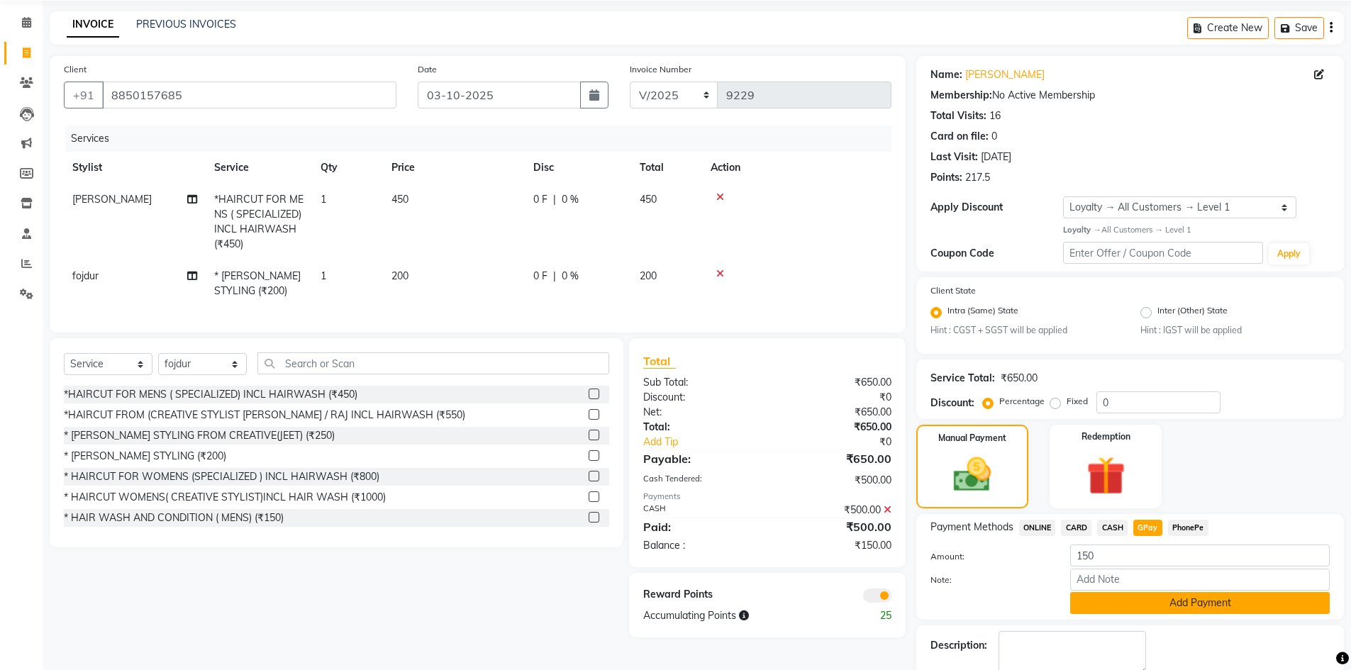
click at [1124, 605] on button "Add Payment" at bounding box center [1199, 603] width 259 height 22
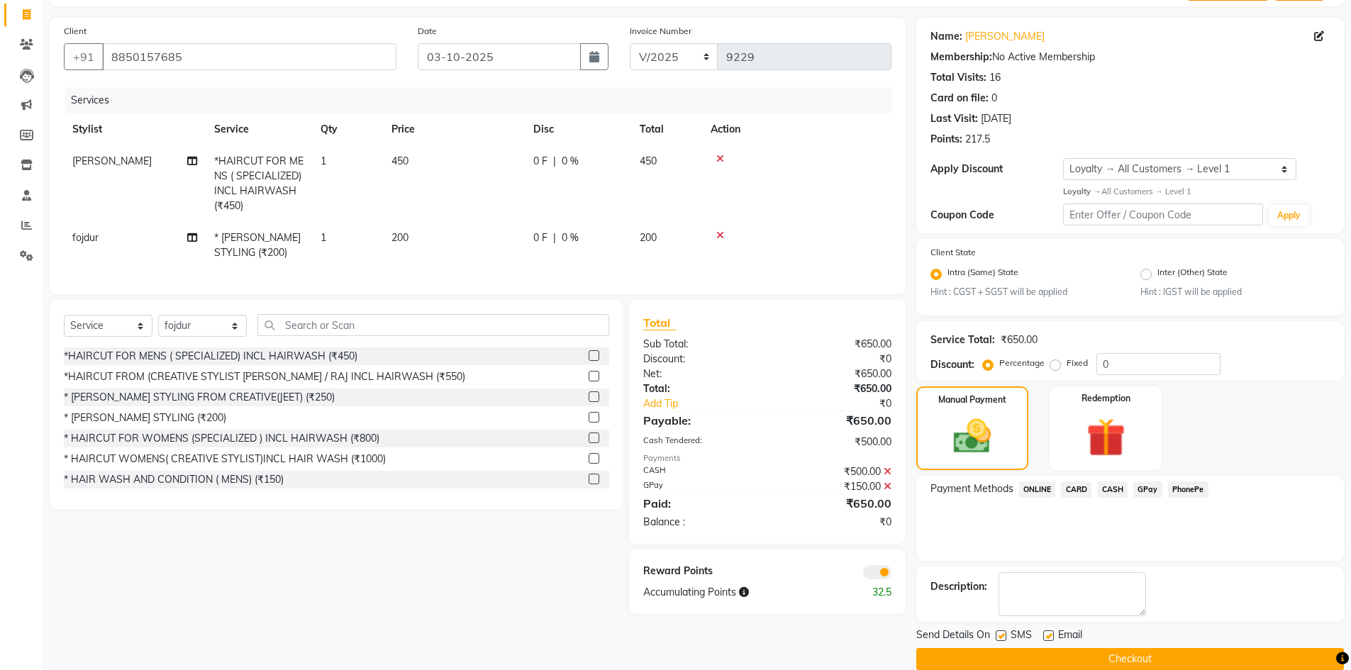
scroll to position [110, 0]
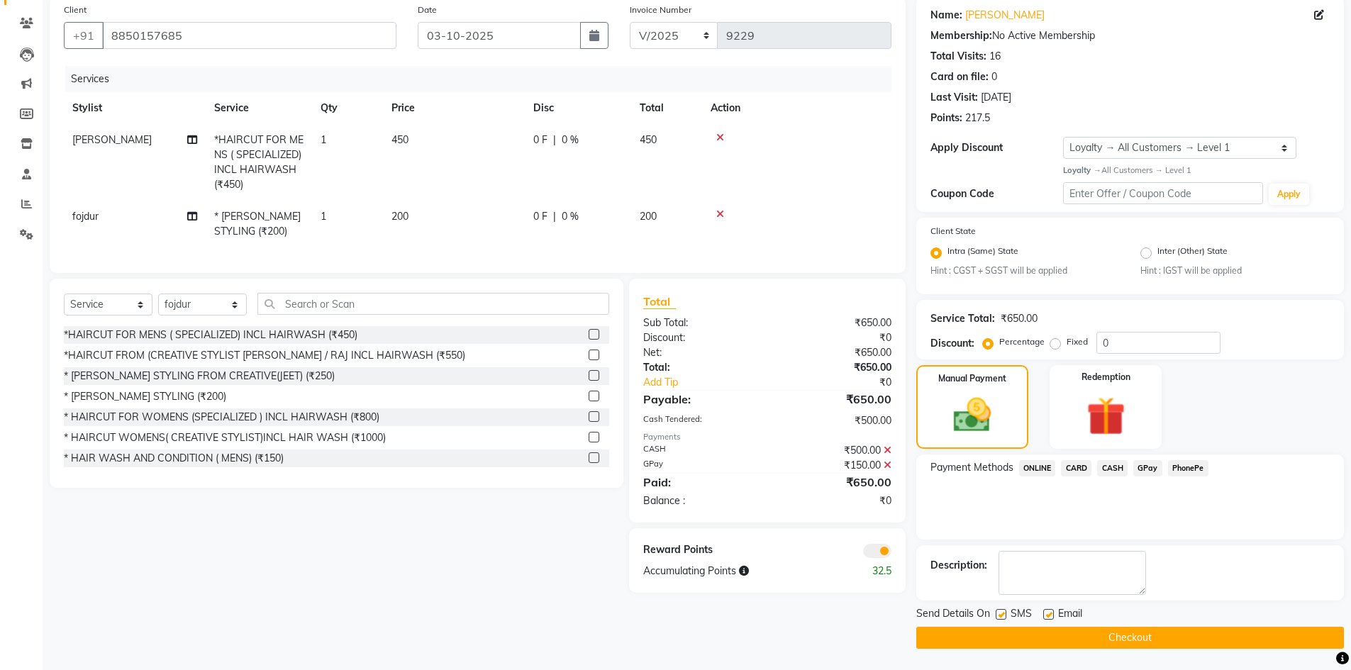
click at [1107, 627] on button "Checkout" at bounding box center [1129, 638] width 427 height 22
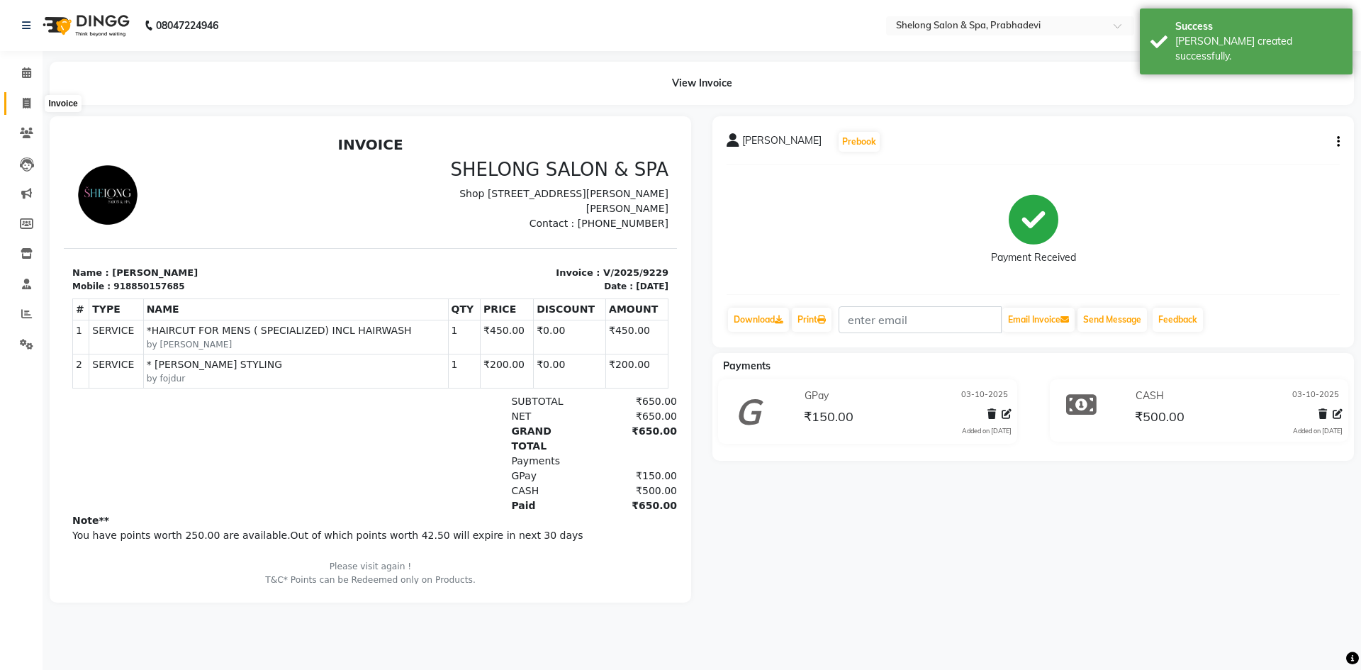
click at [23, 111] on span at bounding box center [26, 104] width 25 height 16
select select "service"
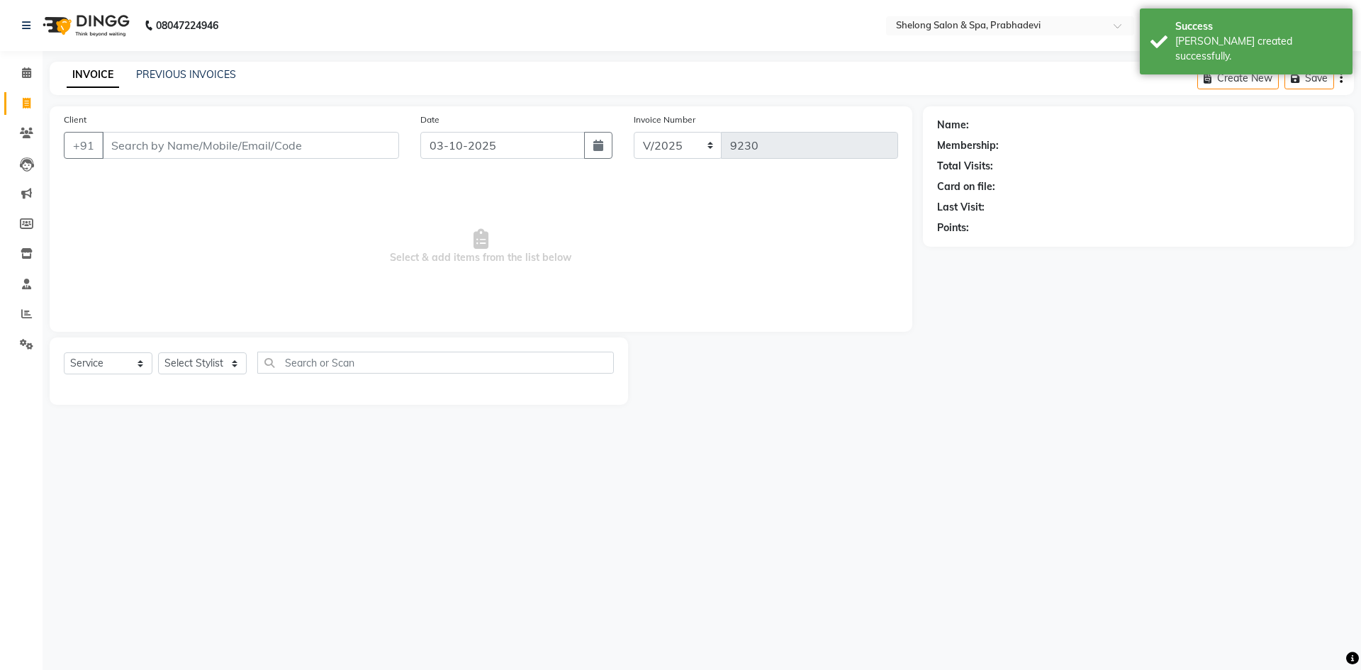
select select "16092"
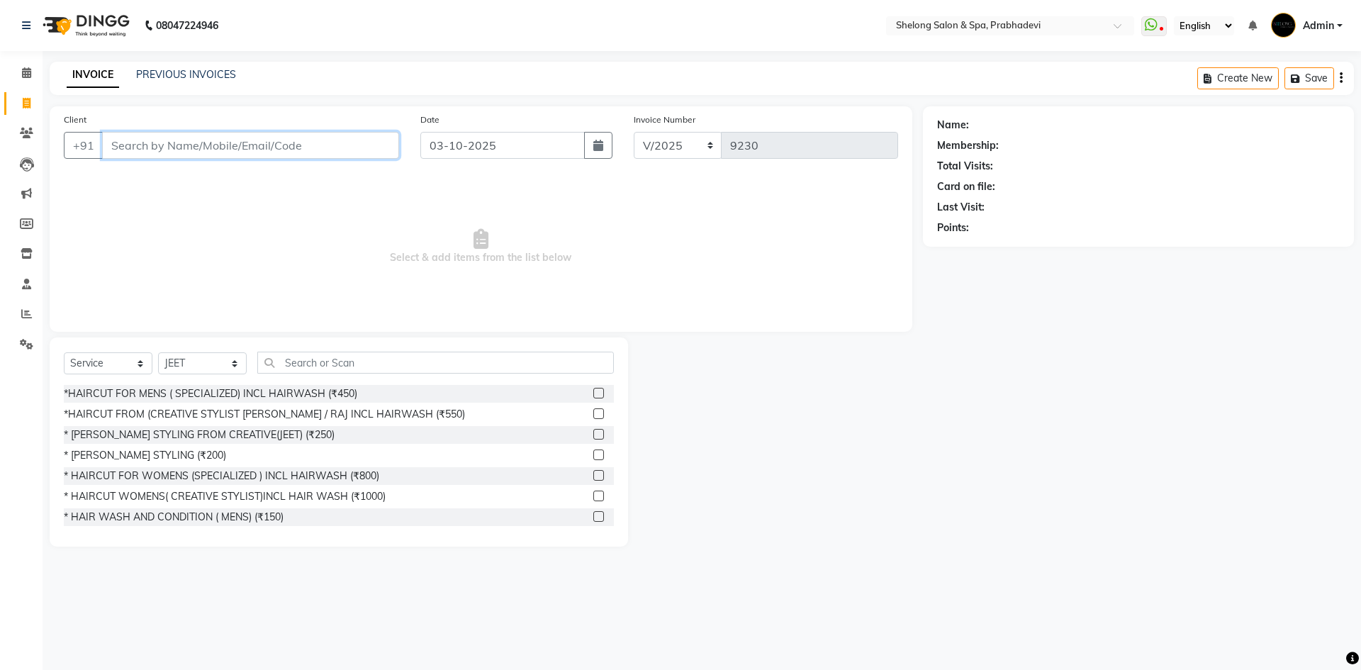
drag, startPoint x: 152, startPoint y: 138, endPoint x: 0, endPoint y: -61, distance: 249.8
